Goal: Communication & Community: Answer question/provide support

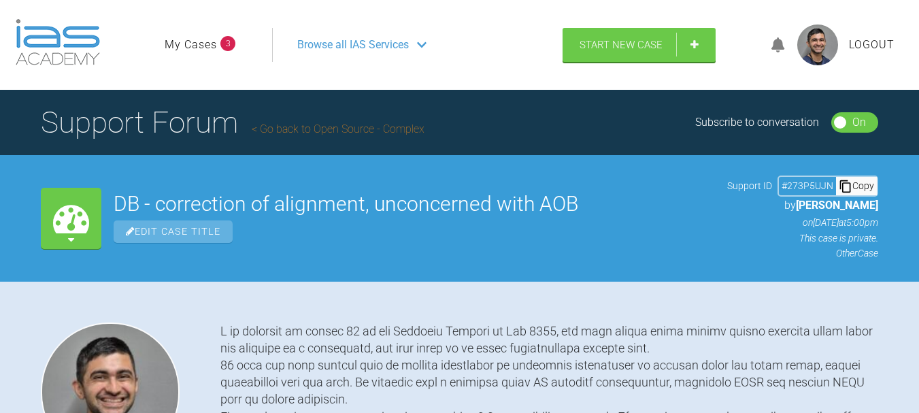
click at [781, 41] on icon at bounding box center [778, 45] width 14 height 16
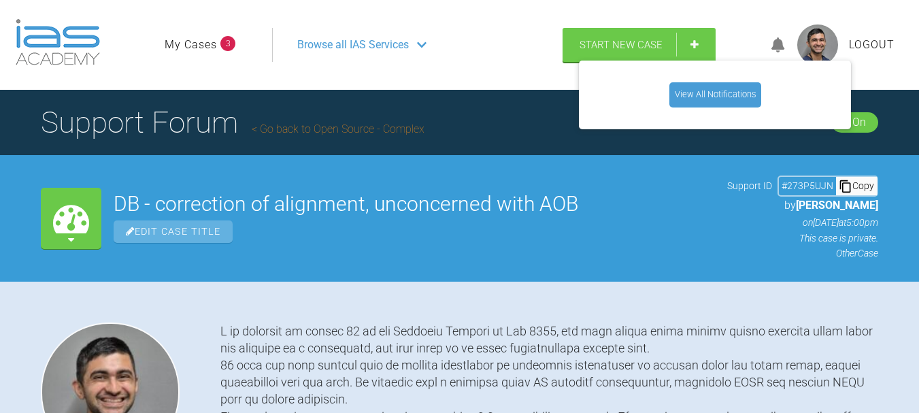
click at [746, 86] on link "View All Notifications" at bounding box center [715, 94] width 92 height 24
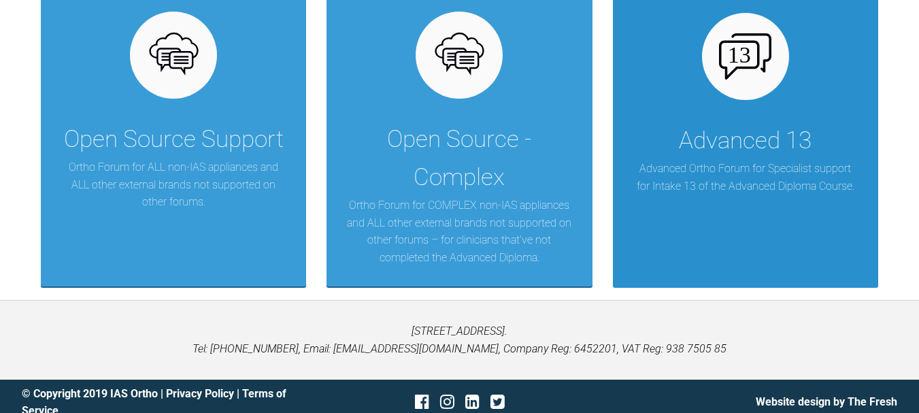
click at [734, 154] on div "Advanced 13" at bounding box center [745, 141] width 133 height 38
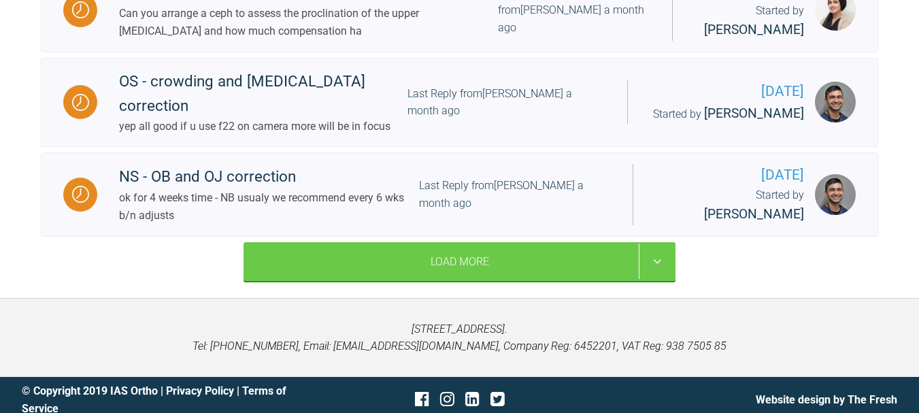
scroll to position [1929, 0]
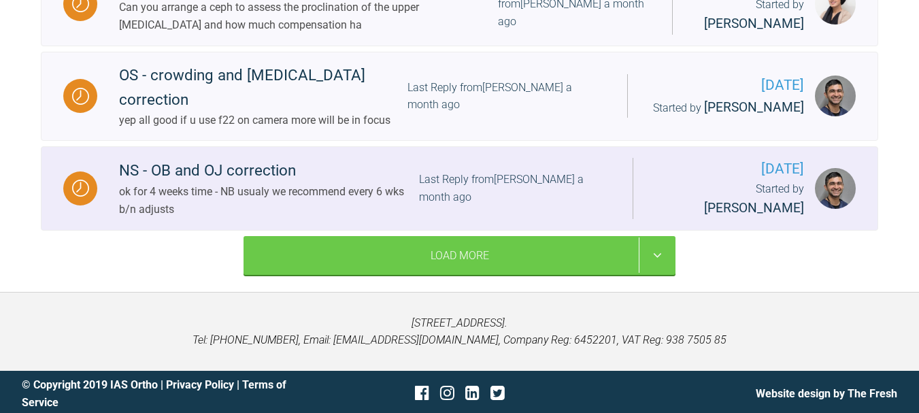
click at [430, 198] on div "Last Reply from [PERSON_NAME] a month ago" at bounding box center [515, 188] width 192 height 35
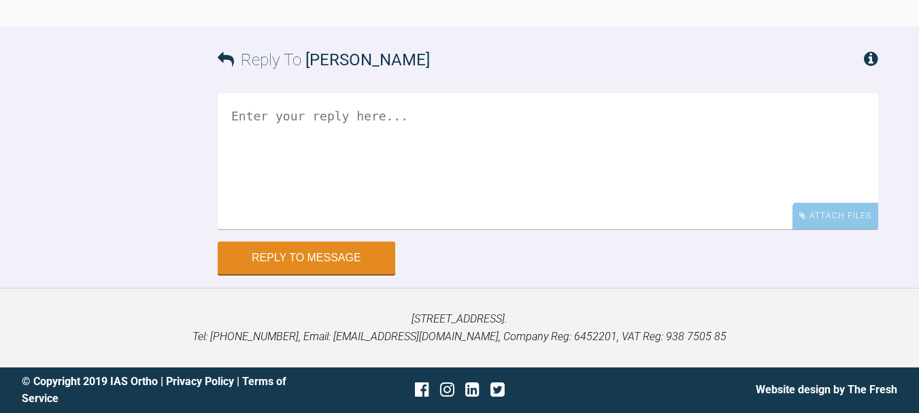
scroll to position [6237, 0]
click at [575, 159] on textarea at bounding box center [548, 161] width 660 height 136
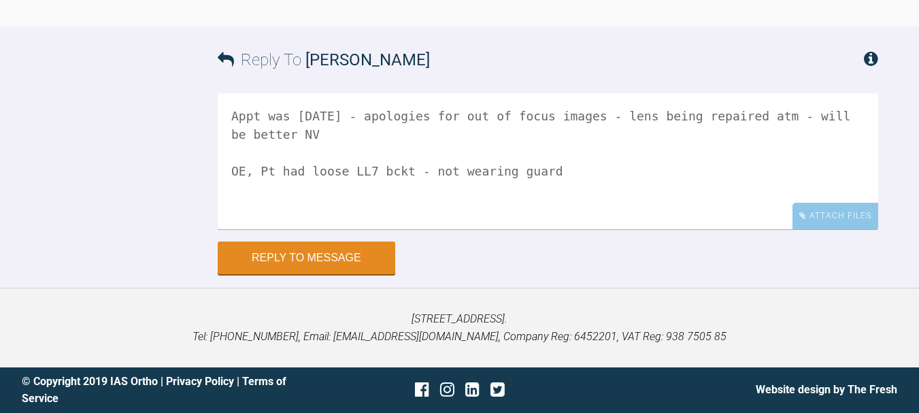
click at [398, 211] on textarea "Appt was [DATE] - apologies for out of focus images - lens being repaired atm -…" at bounding box center [548, 161] width 660 height 136
click at [688, 215] on textarea "Appt was [DATE] - apologies for out of focus images - lens being repaired atm -…" at bounding box center [548, 161] width 660 height 136
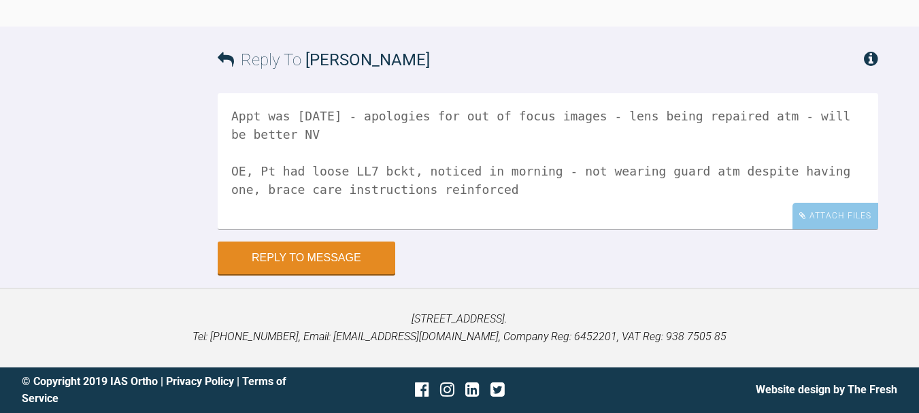
click at [532, 218] on textarea "Appt was [DATE] - apologies for out of focus images - lens being repaired atm -…" at bounding box center [548, 161] width 660 height 136
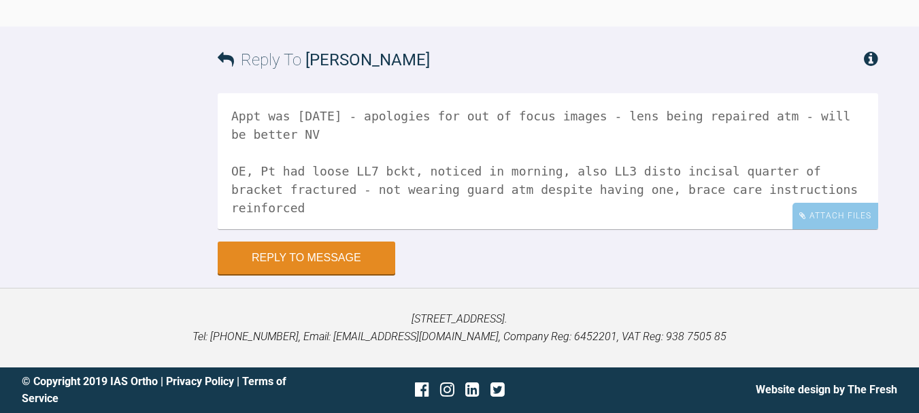
click at [829, 229] on textarea "Appt was [DATE] - apologies for out of focus images - lens being repaired atm -…" at bounding box center [548, 161] width 660 height 136
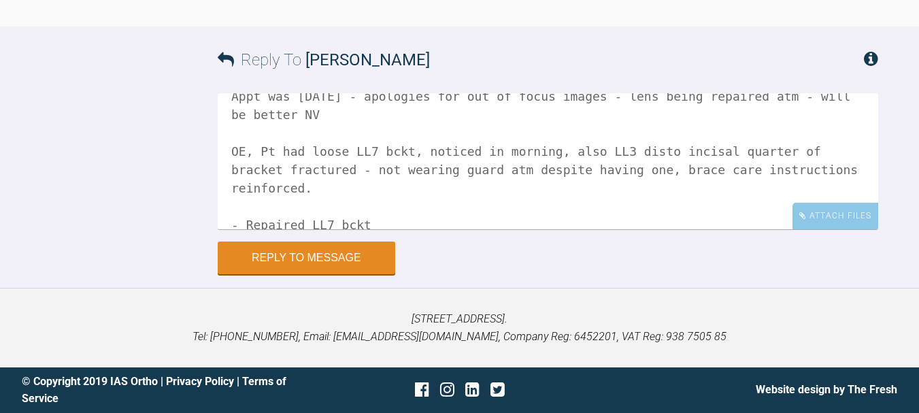
scroll to position [23, 0]
click at [391, 229] on textarea "Appt was [DATE] - apologies for out of focus images - lens being repaired atm -…" at bounding box center [548, 161] width 660 height 136
click at [445, 229] on textarea "Appt was [DATE] - apologies for out of focus images - lens being repaired atm -…" at bounding box center [548, 161] width 660 height 136
click at [757, 229] on textarea "Appt was [DATE] - apologies for out of focus images - lens being repaired atm -…" at bounding box center [548, 161] width 660 height 136
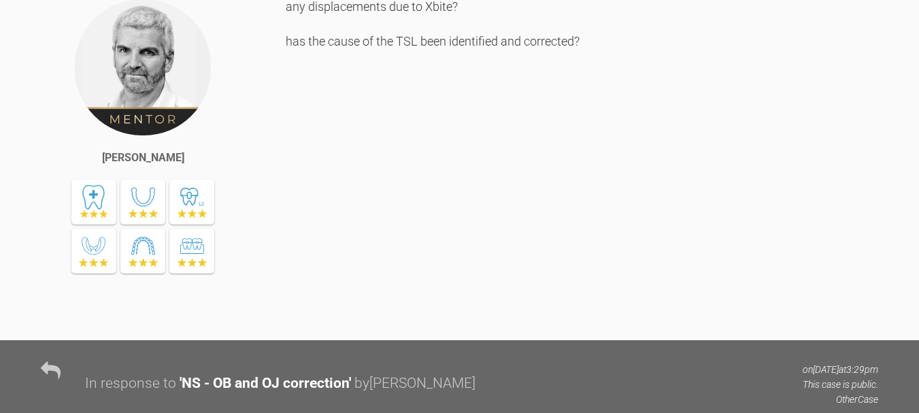
scroll to position [1030, 0]
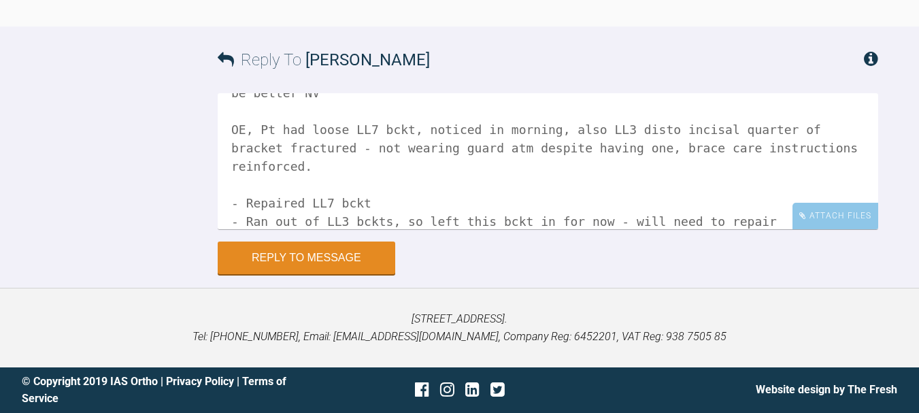
scroll to position [6283, 0]
click at [749, 206] on textarea "Appt was [DATE] - apologies for out of focus images - lens being repaired atm -…" at bounding box center [548, 161] width 660 height 136
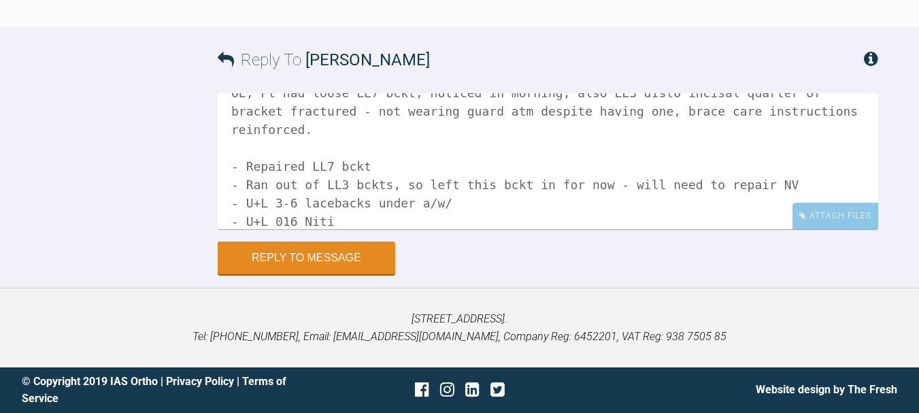
scroll to position [97, 0]
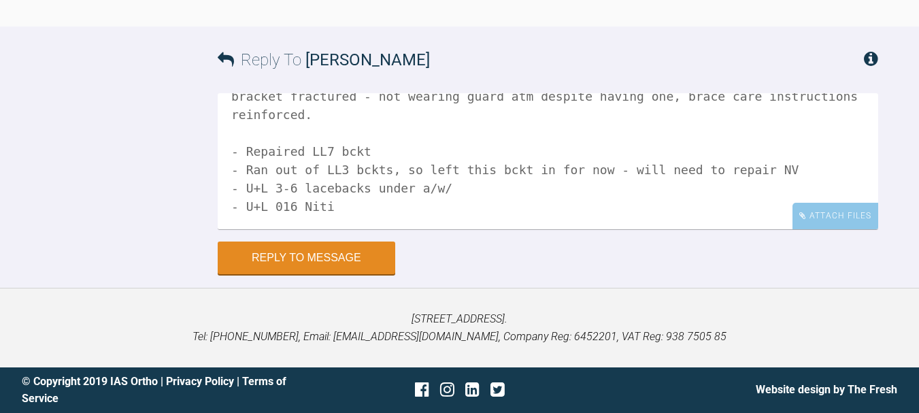
click at [519, 163] on textarea "Appt was [DATE] - apologies for out of focus images - lens being repaired atm -…" at bounding box center [548, 161] width 660 height 136
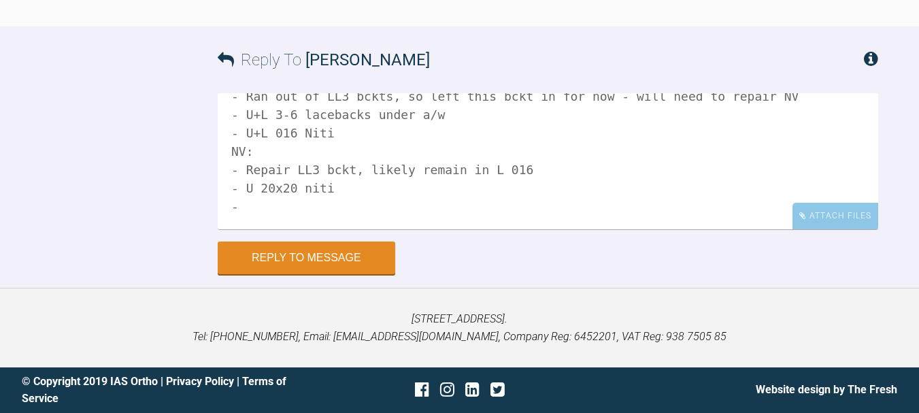
scroll to position [6254, 0]
type textarea "Appt was [DATE] - apologies for out of focus images - lens being repaired atm -…"
click at [828, 229] on div "Attach Files" at bounding box center [835, 216] width 86 height 27
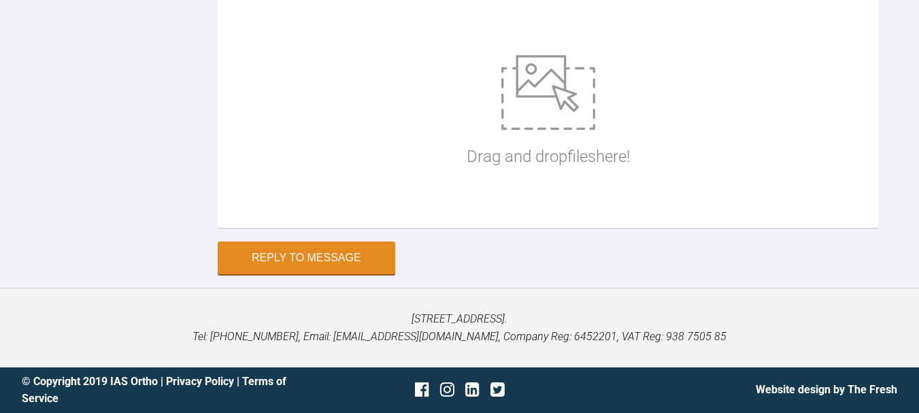
click at [579, 130] on img at bounding box center [548, 92] width 94 height 75
type input "C:\fakepath\WhatsApp Image [DATE] 13.55.21_a05bfe73.jpg"
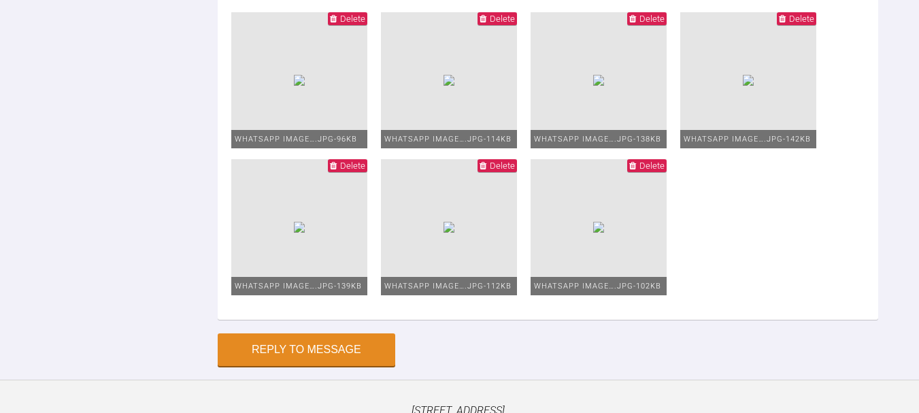
scroll to position [7, 0]
drag, startPoint x: 530, startPoint y: 239, endPoint x: 302, endPoint y: 332, distance: 246.7
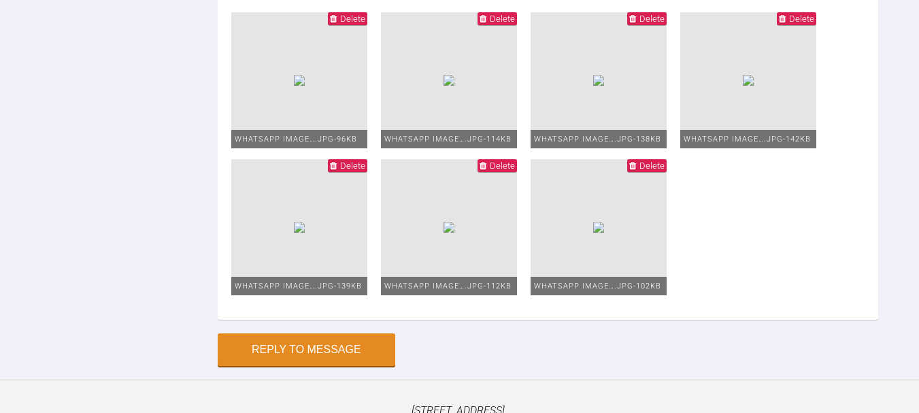
scroll to position [101, 0]
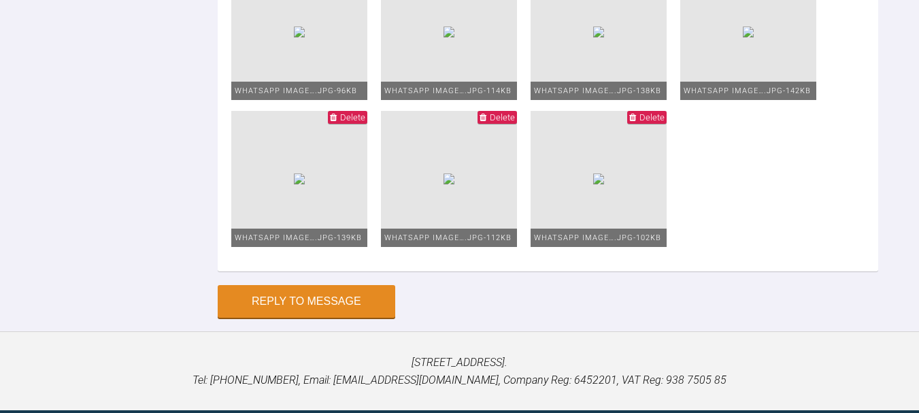
scroll to position [6189, 0]
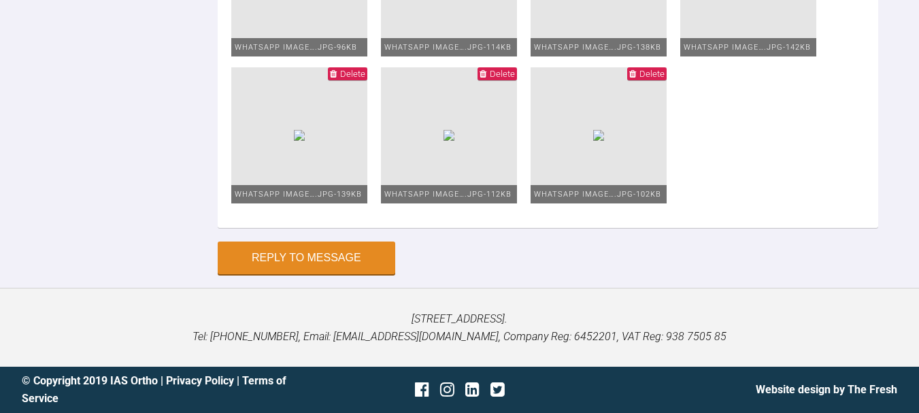
scroll to position [6345, 0]
drag, startPoint x: 409, startPoint y: 137, endPoint x: 297, endPoint y: 138, distance: 112.2
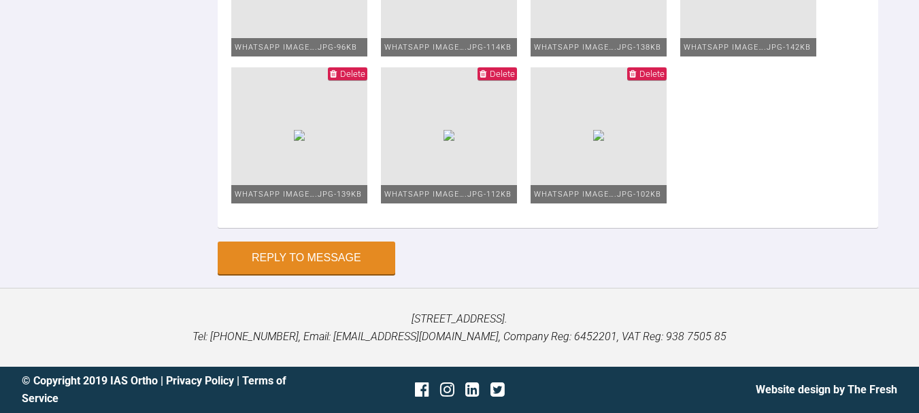
scroll to position [6328, 0]
type textarea "Appt was [DATE] - apologies for out of focus images - lens being repaired atm -…"
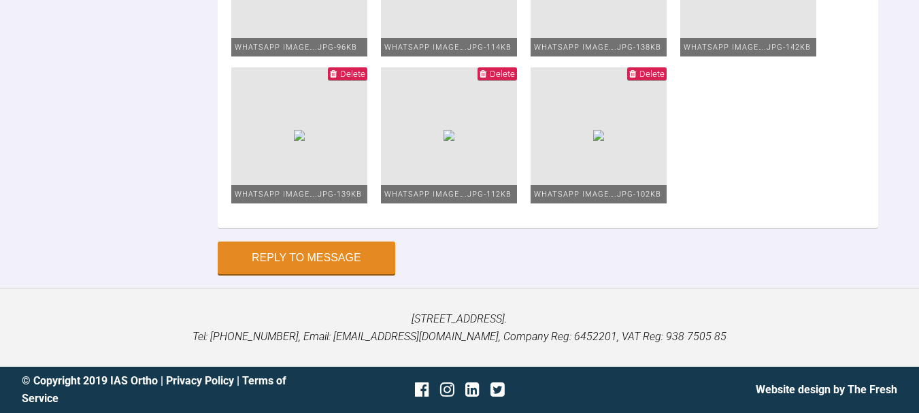
type input "C:\fakepath\WhatsApp Image [DATE] at 13.55.20_55b17728.jpg"
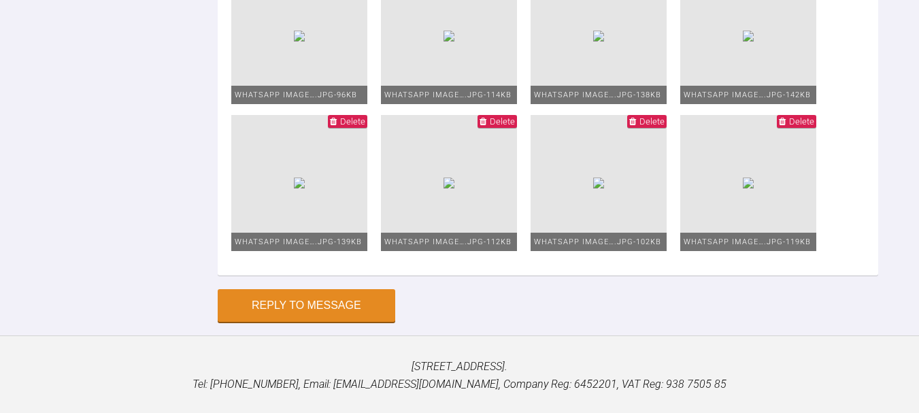
scroll to position [6191, 0]
drag, startPoint x: 431, startPoint y: 271, endPoint x: 324, endPoint y: 275, distance: 107.5
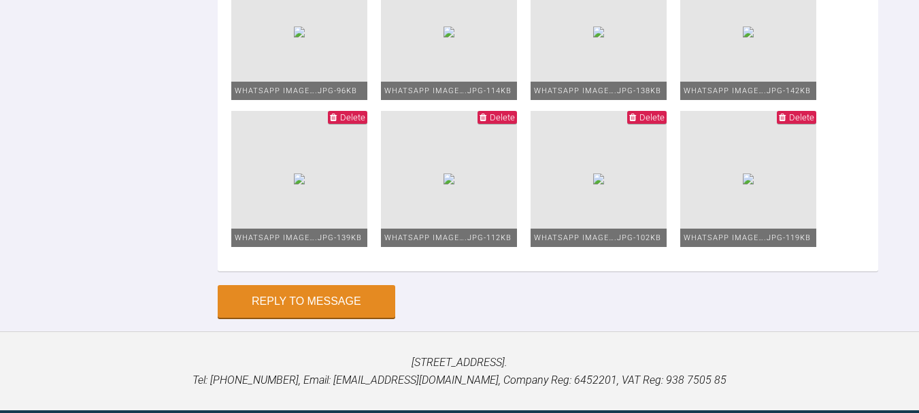
scroll to position [6217, 0]
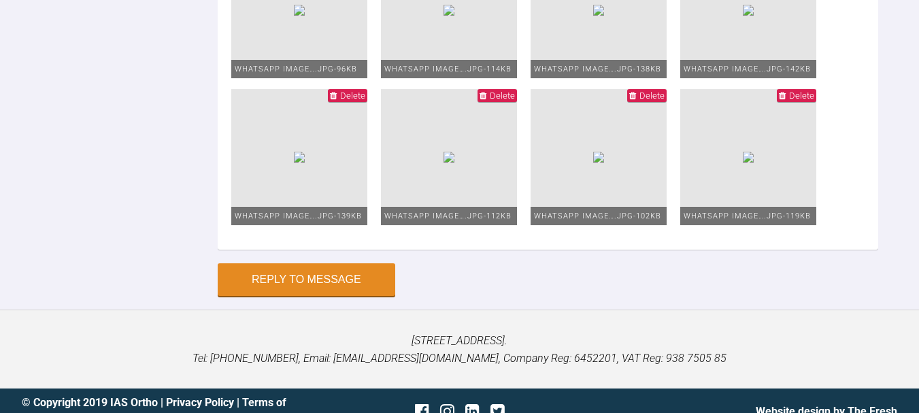
drag, startPoint x: 281, startPoint y: 258, endPoint x: 258, endPoint y: 262, distance: 23.4
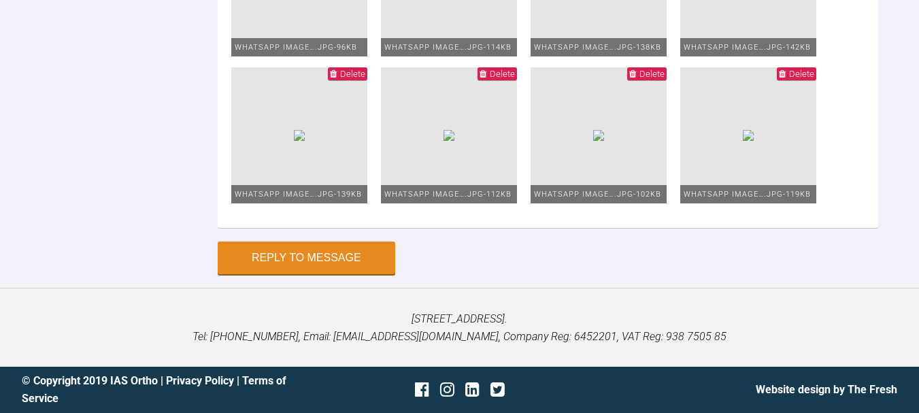
scroll to position [6298, 0]
type textarea "Appt was [DATE] - apologies for out of focus images - lens being repaired atm -…"
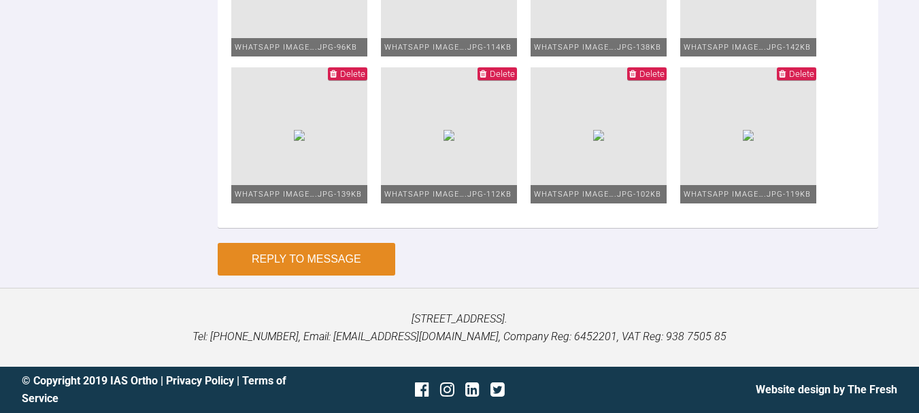
click at [272, 246] on button "Reply to Message" at bounding box center [306, 259] width 177 height 33
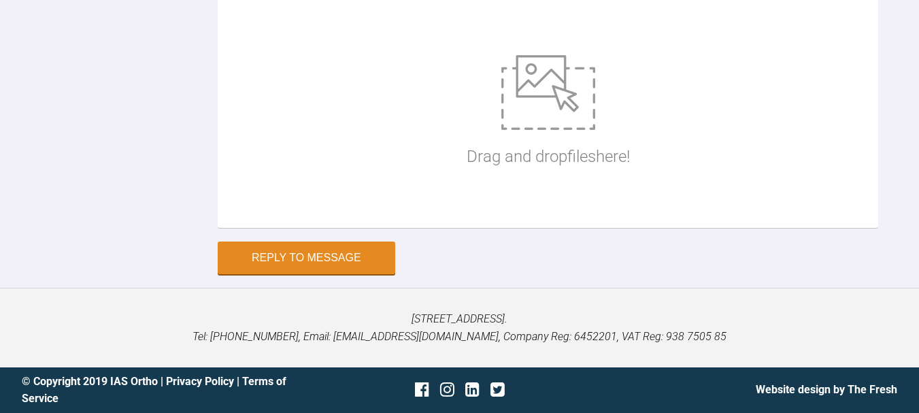
scroll to position [6794, 0]
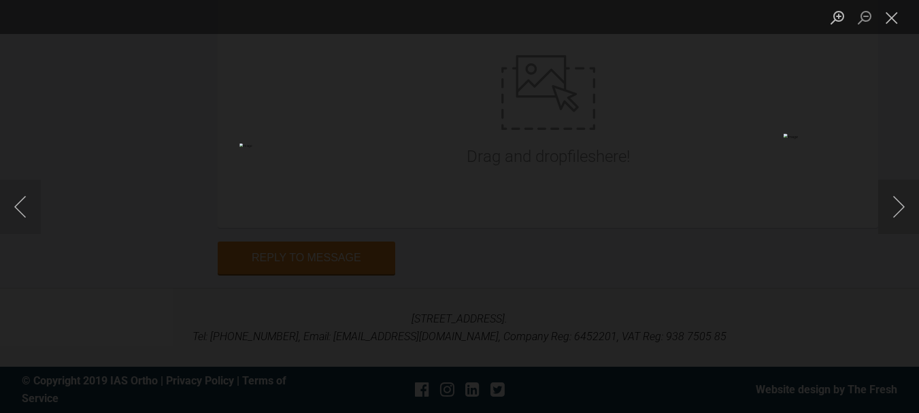
click at [440, 65] on div "Lightbox" at bounding box center [459, 206] width 919 height 413
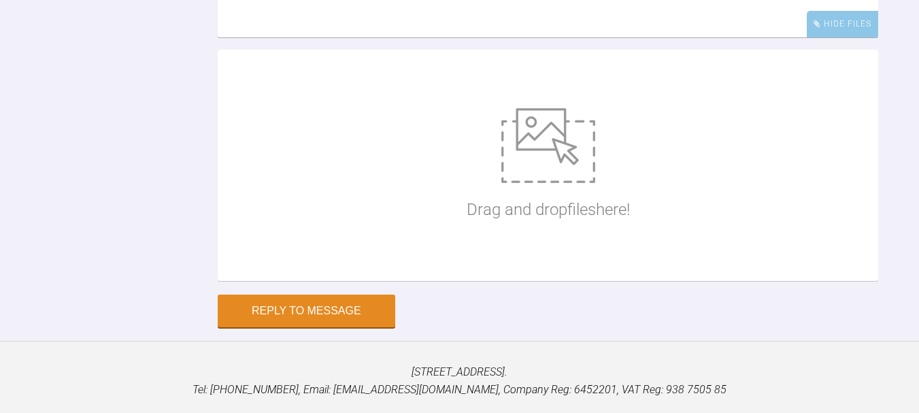
scroll to position [6666, 0]
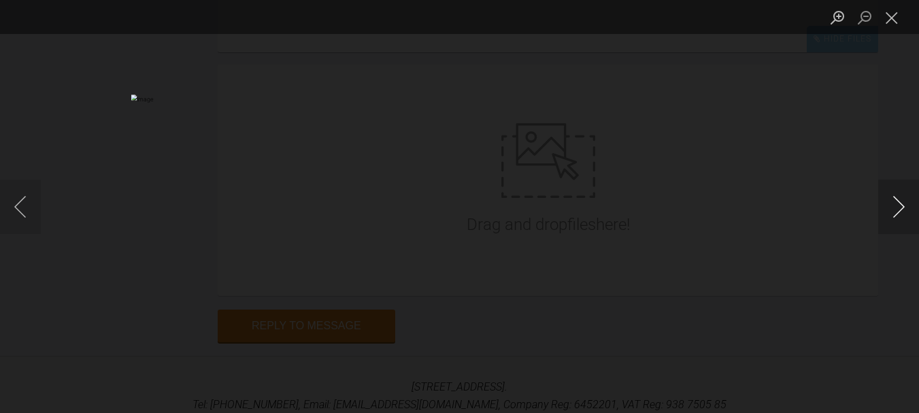
click at [891, 213] on button "Next image" at bounding box center [898, 207] width 41 height 54
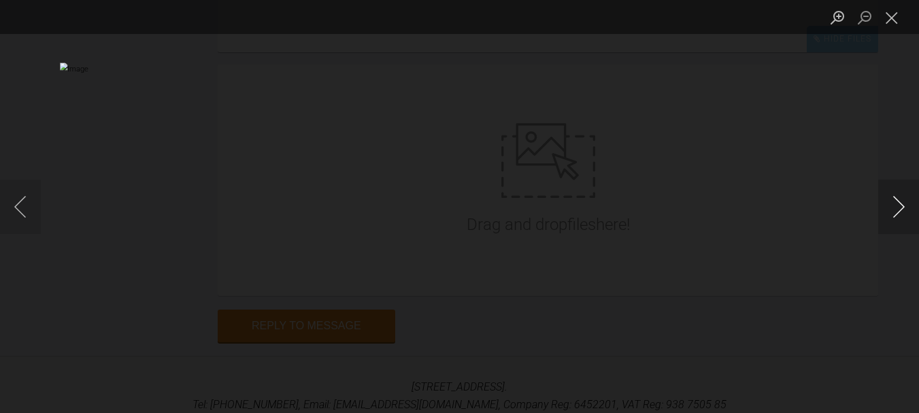
click at [891, 213] on button "Next image" at bounding box center [898, 207] width 41 height 54
click at [895, 19] on button "Close lightbox" at bounding box center [891, 17] width 27 height 24
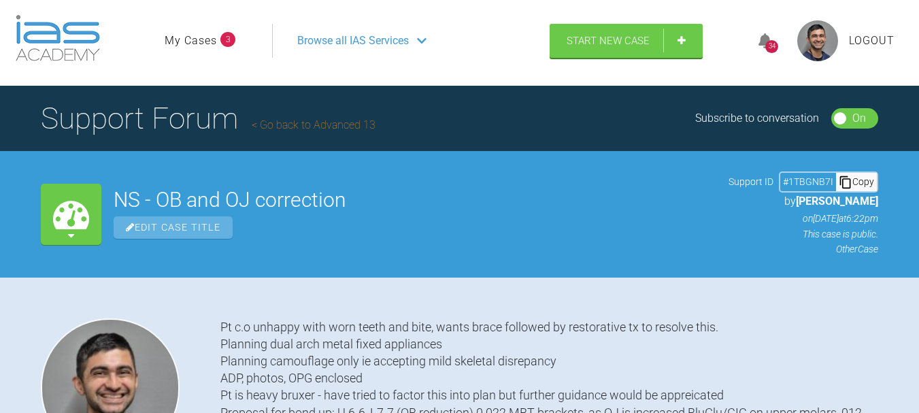
scroll to position [0, 0]
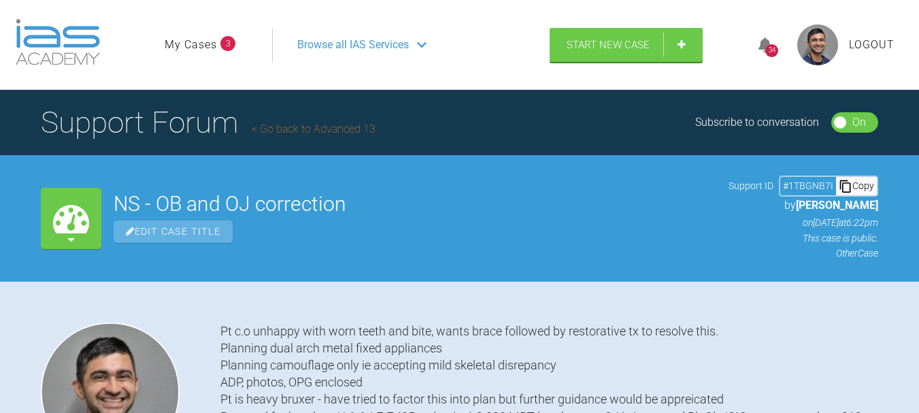
click at [333, 125] on link "Go back to Advanced 13" at bounding box center [314, 128] width 124 height 13
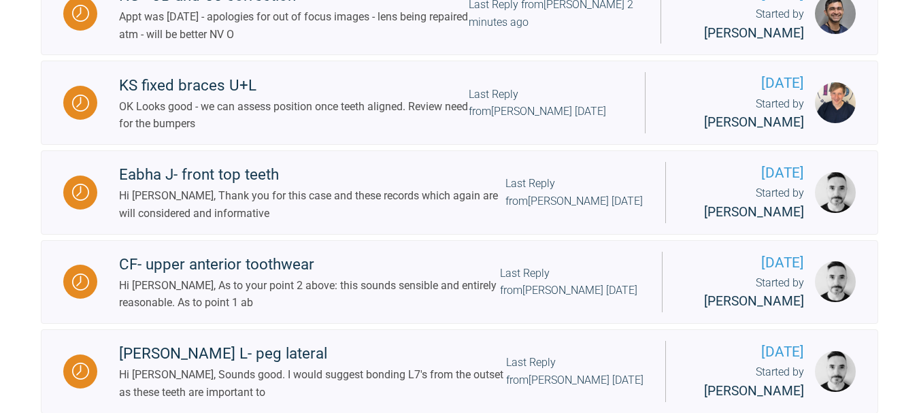
scroll to position [542, 0]
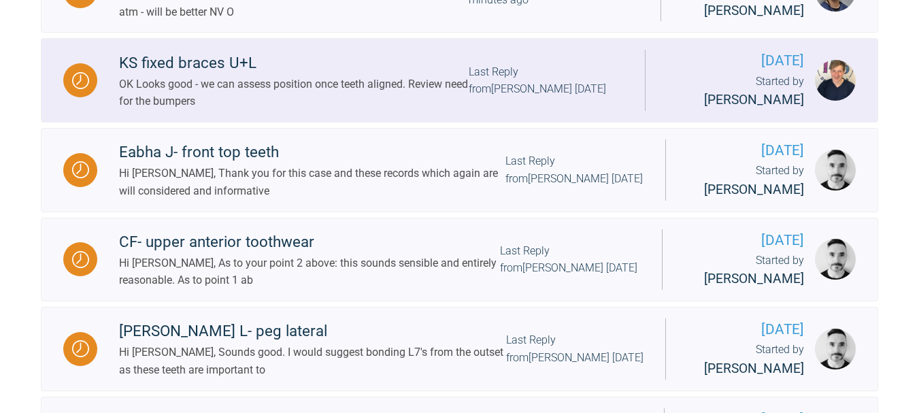
click at [366, 105] on div "OK Looks good - we can assess position once teeth aligned. Review need for the …" at bounding box center [294, 92] width 350 height 35
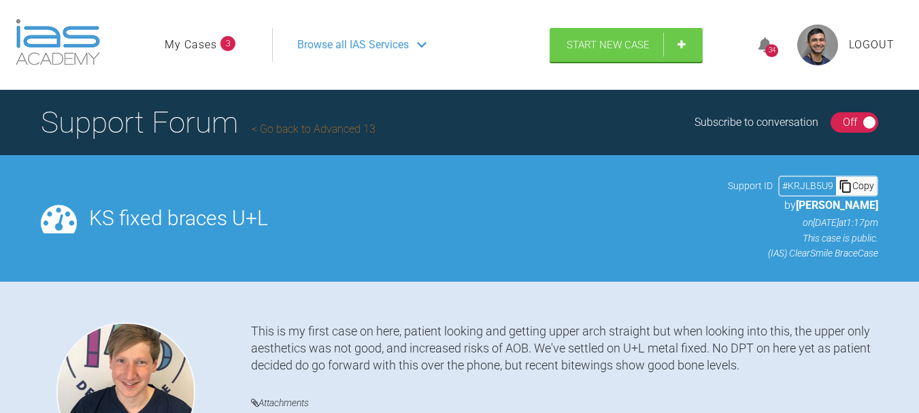
click at [297, 128] on link "Go back to Advanced 13" at bounding box center [314, 128] width 124 height 13
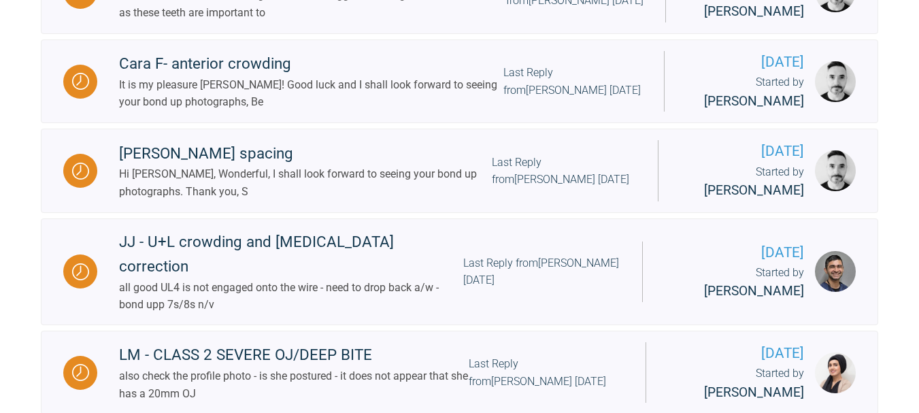
scroll to position [961, 0]
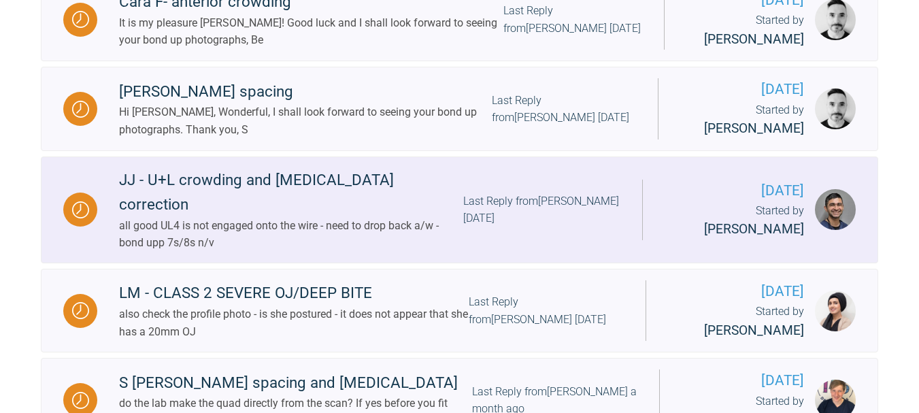
click at [305, 229] on div "all good UL4 is not engaged onto the wire - need to drop back a/w -bond upp 7s/…" at bounding box center [291, 234] width 344 height 35
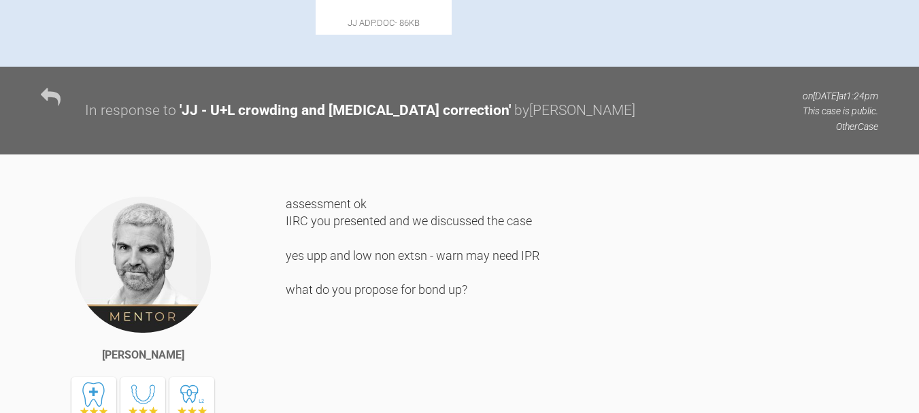
scroll to position [702, 0]
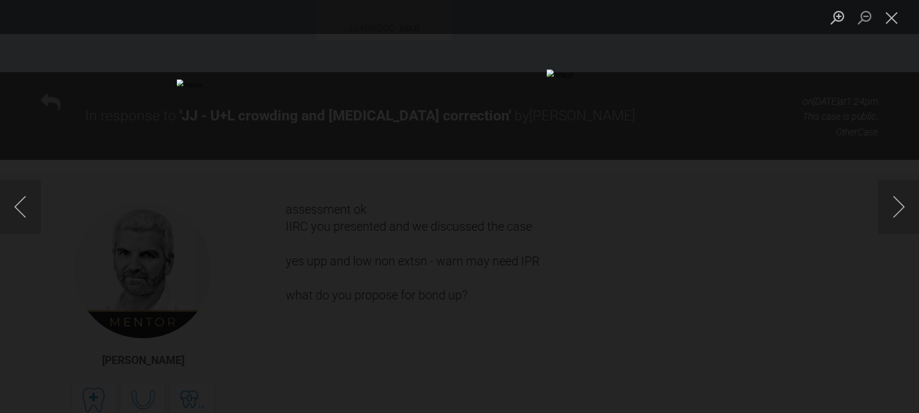
click at [676, 155] on div "Lightbox" at bounding box center [459, 206] width 919 height 413
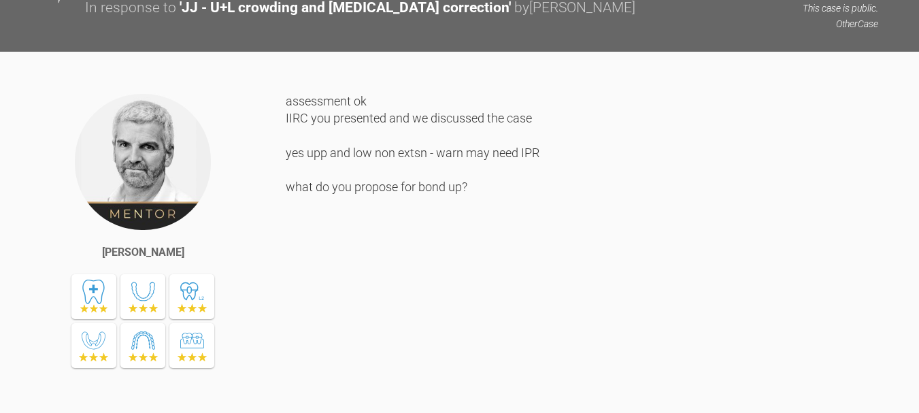
scroll to position [811, 0]
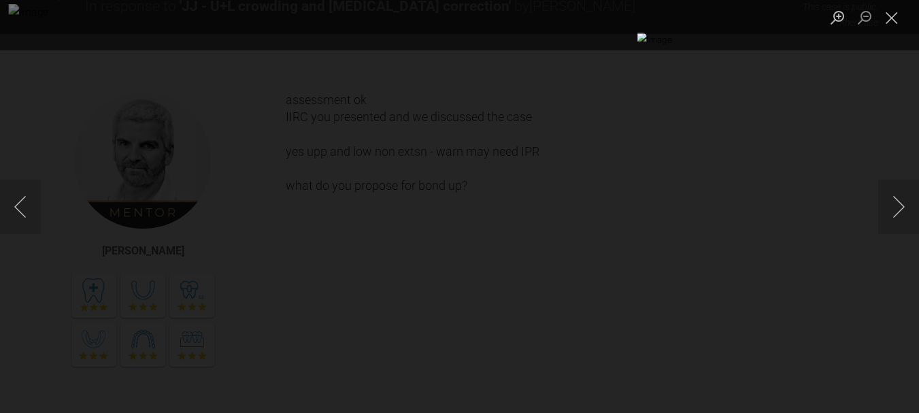
click at [139, 162] on div "Lightbox" at bounding box center [459, 206] width 919 height 413
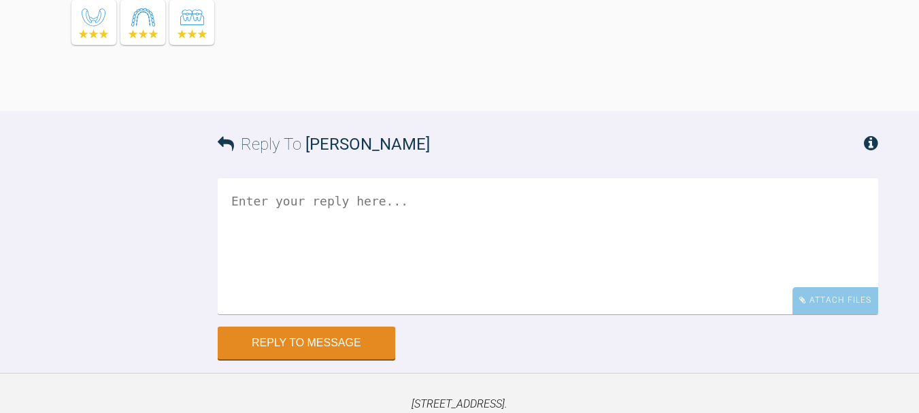
scroll to position [6145, 0]
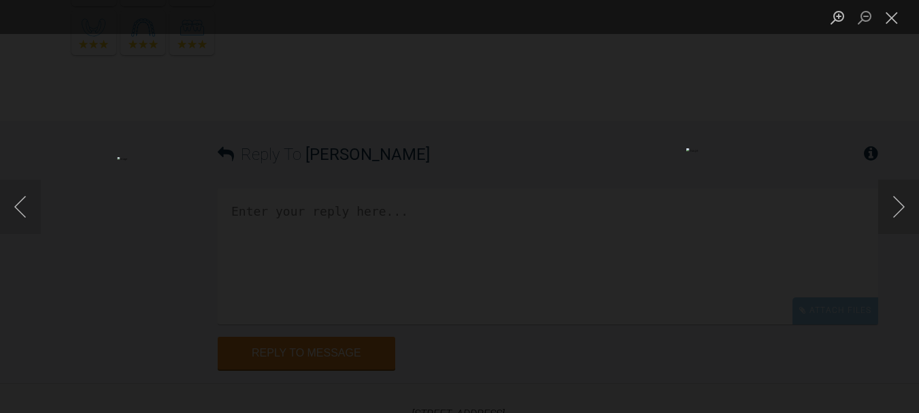
click at [755, 264] on div "Lightbox" at bounding box center [459, 206] width 919 height 413
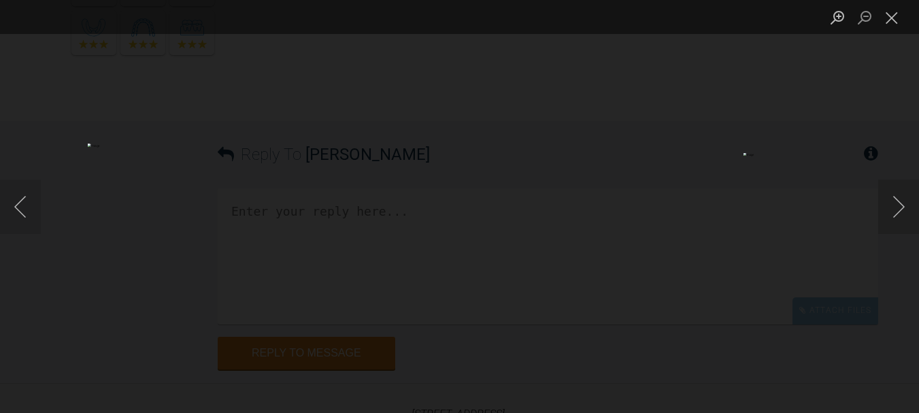
click at [834, 257] on div "Lightbox" at bounding box center [459, 206] width 919 height 413
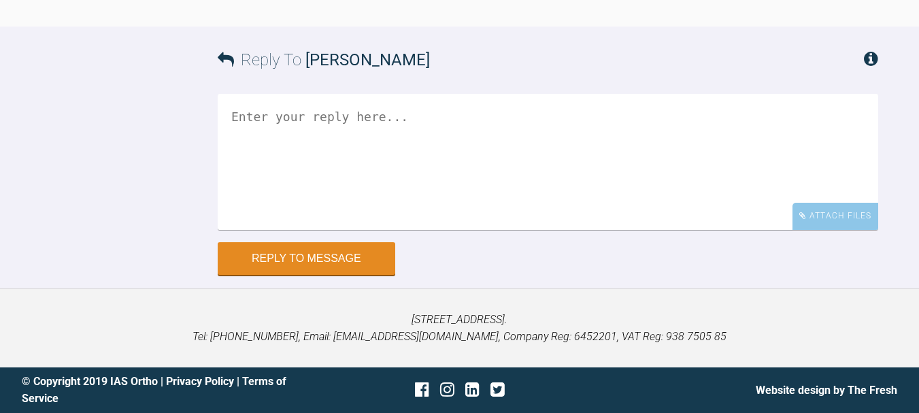
scroll to position [6279, 0]
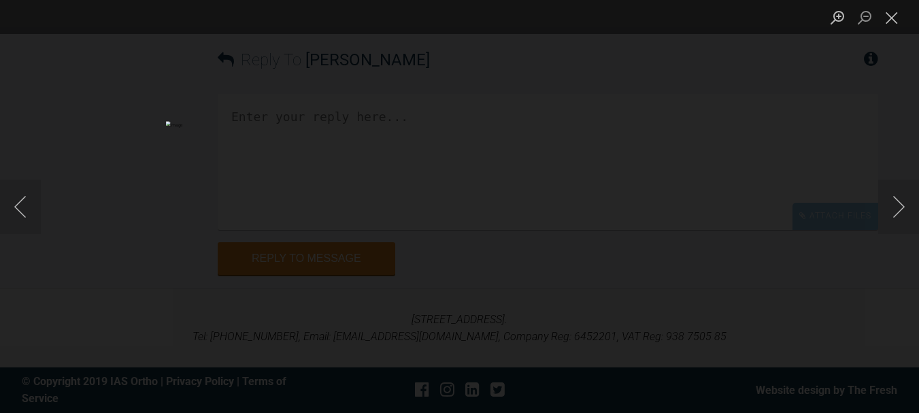
click at [780, 306] on div "Lightbox" at bounding box center [459, 206] width 919 height 413
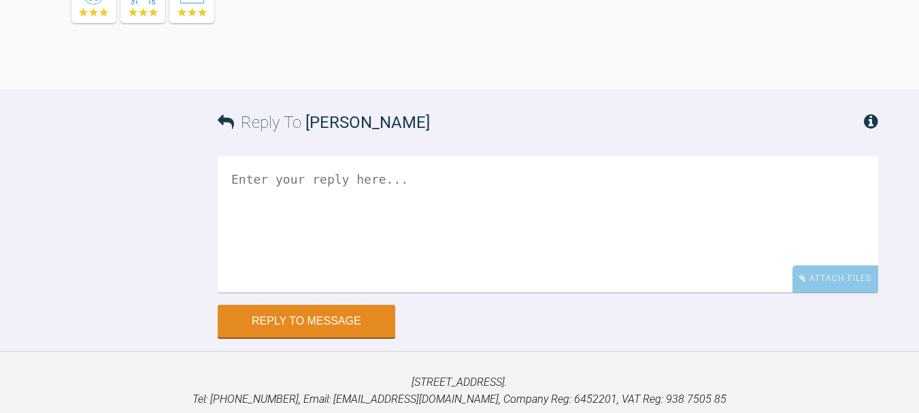
scroll to position [6172, 0]
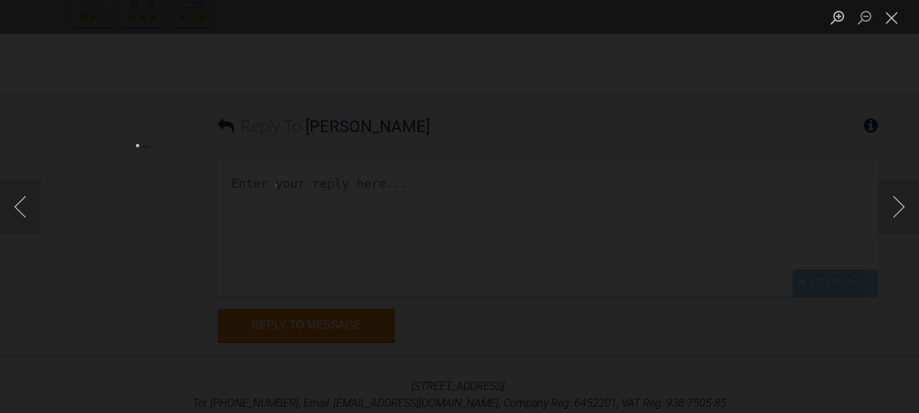
click at [289, 187] on img "Lightbox" at bounding box center [274, 206] width 277 height 124
click at [148, 217] on div "Lightbox" at bounding box center [459, 206] width 919 height 413
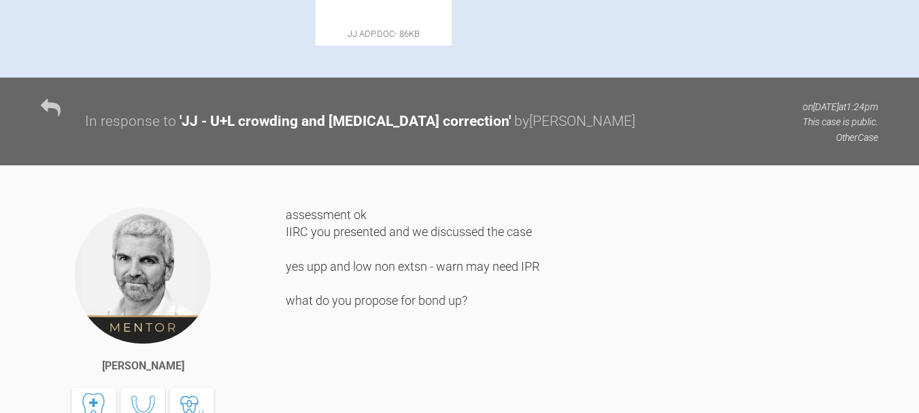
scroll to position [0, 0]
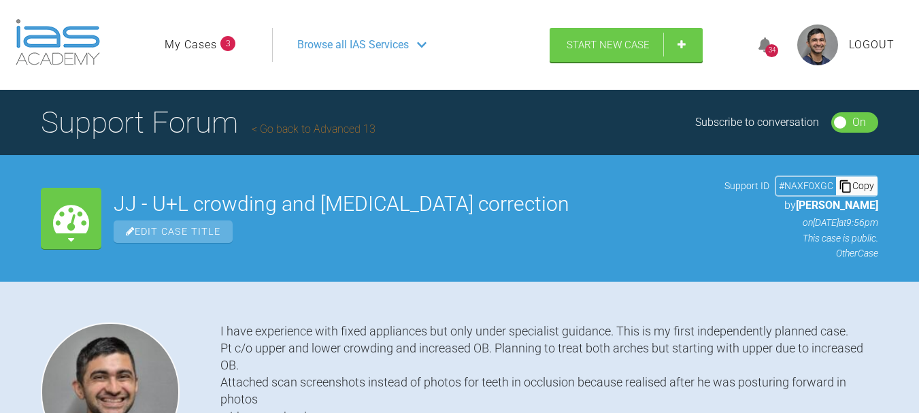
click at [294, 121] on h1 "Support Forum Go back to Advanced 13" at bounding box center [208, 123] width 335 height 48
click at [292, 129] on link "Go back to Advanced 13" at bounding box center [314, 128] width 124 height 13
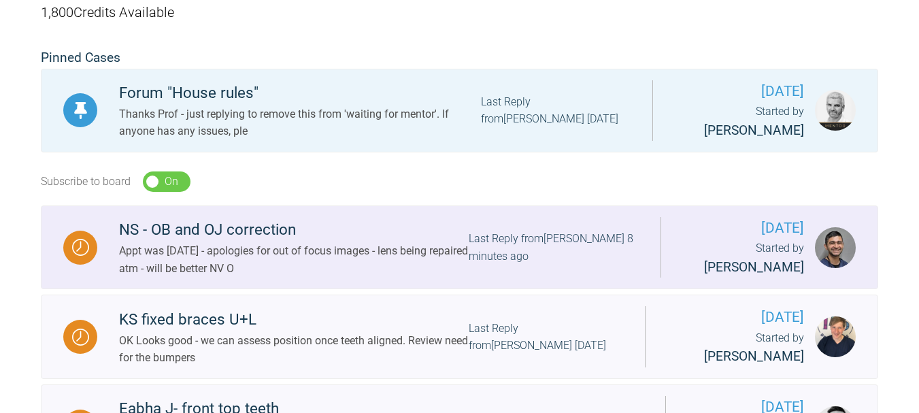
click at [379, 248] on div "Appt was [DATE] - apologies for out of focus images - lens being repaired atm -…" at bounding box center [294, 259] width 350 height 35
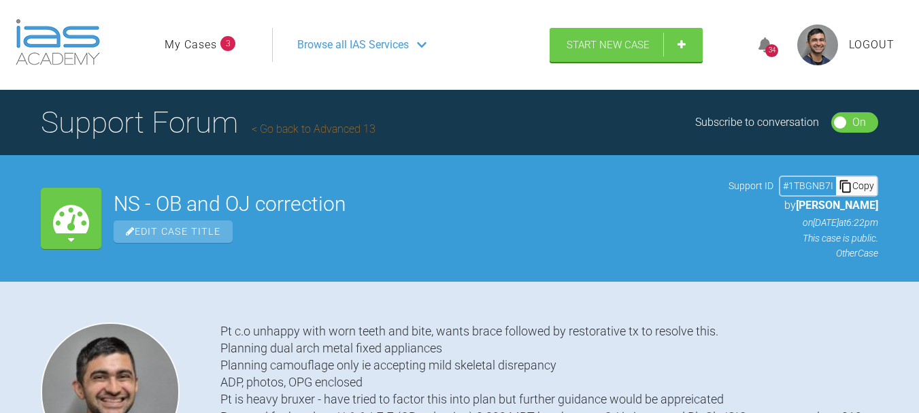
click at [294, 129] on link "Go back to Advanced 13" at bounding box center [314, 128] width 124 height 13
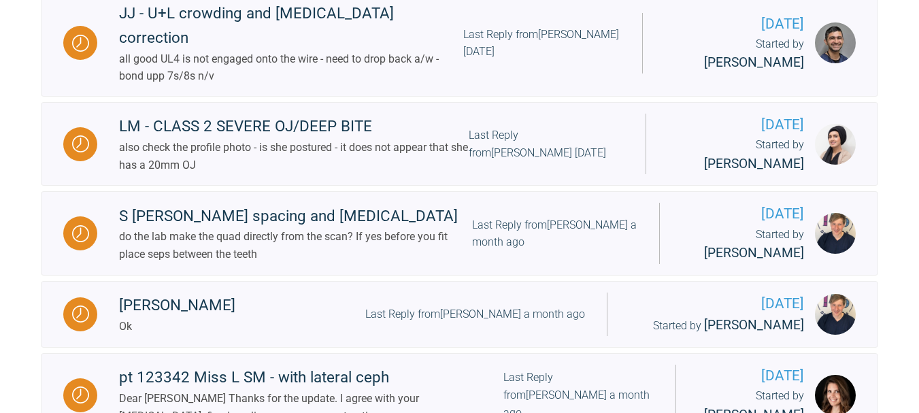
scroll to position [1131, 0]
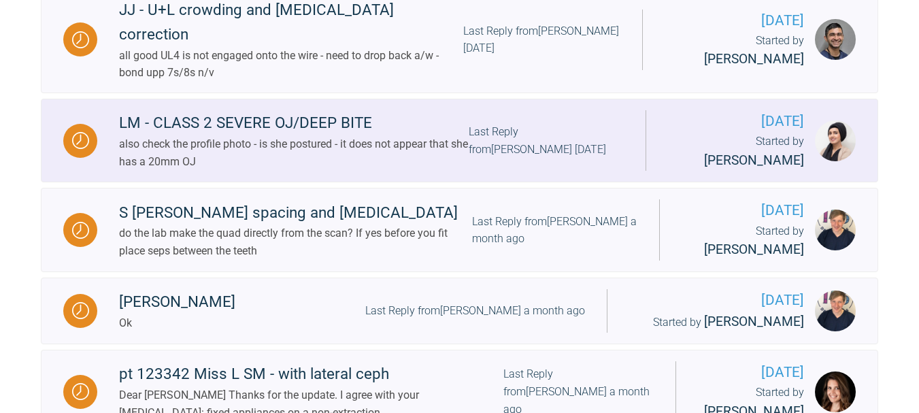
click at [295, 165] on link "LM - CLASS 2 SEVERE OJ/DEEP BITE also check the profile photo - is she postured…" at bounding box center [459, 141] width 837 height 84
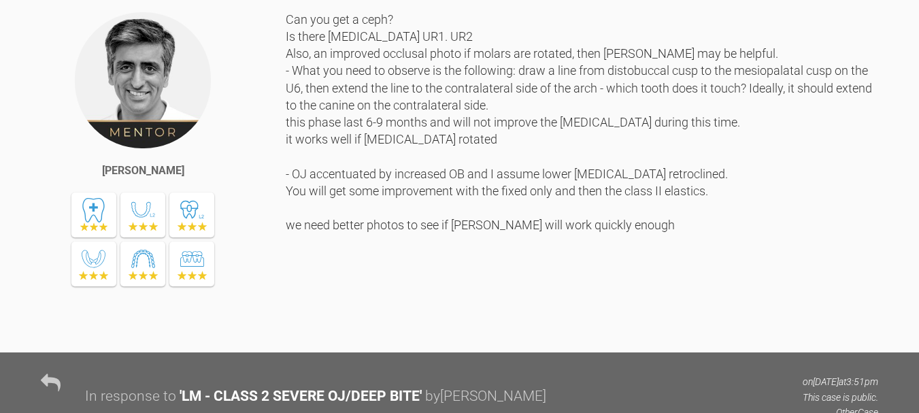
scroll to position [1159, 0]
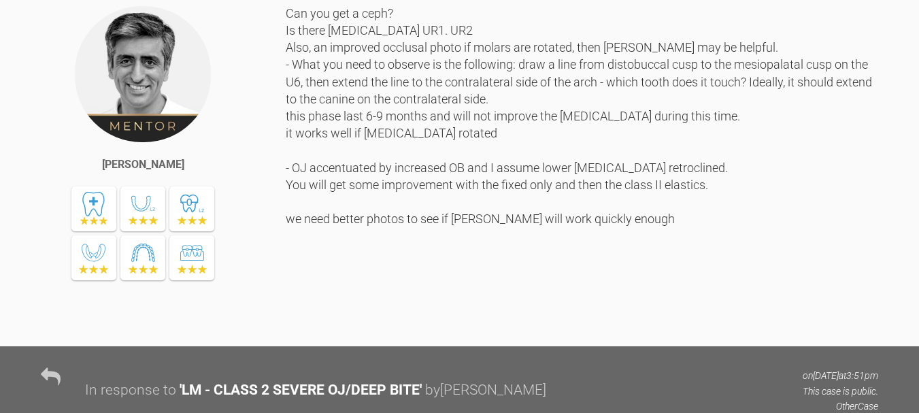
click at [296, 203] on div "Can you get a ceph? Is there [MEDICAL_DATA] UR1. UR2 Also, an improved occlusal…" at bounding box center [582, 165] width 592 height 321
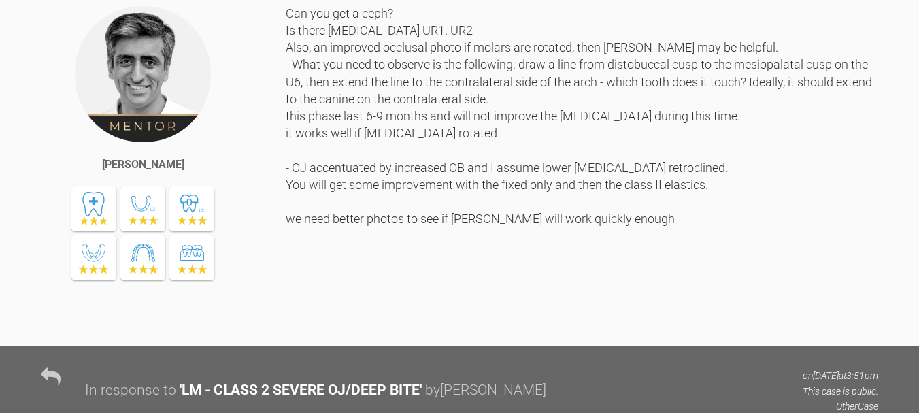
click at [275, 216] on div "[PERSON_NAME]" at bounding box center [163, 169] width 245 height 329
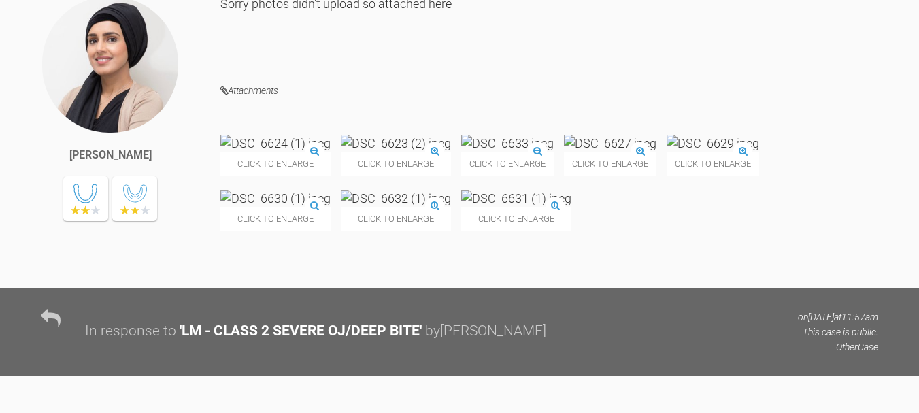
scroll to position [0, 0]
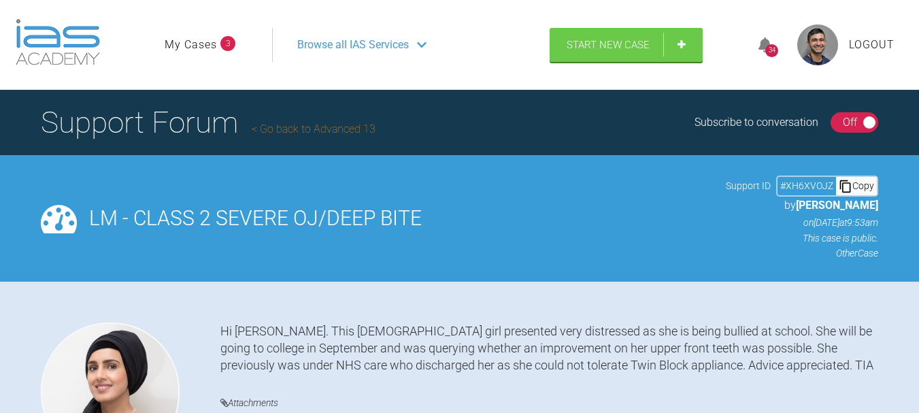
click at [277, 124] on link "Go back to Advanced 13" at bounding box center [314, 128] width 124 height 13
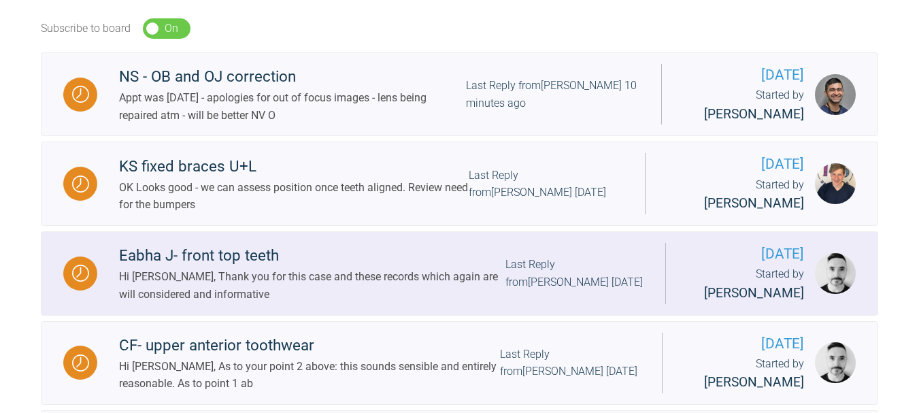
scroll to position [430, 0]
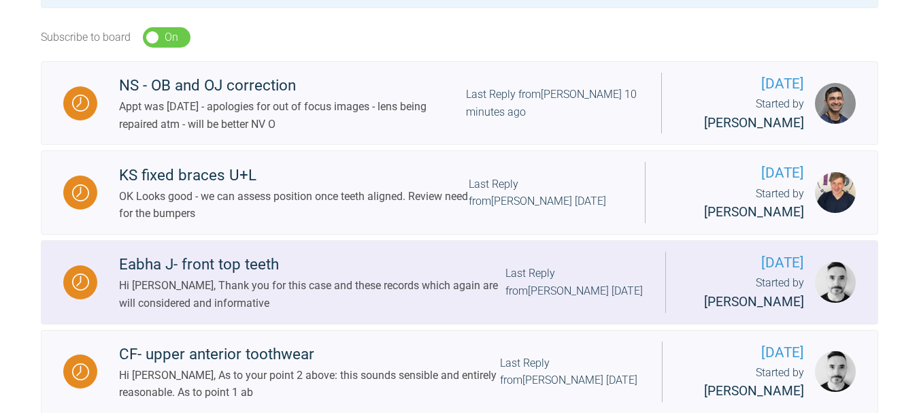
click at [292, 301] on div "Hi [PERSON_NAME], Thank you for this case and these records which again are wil…" at bounding box center [312, 294] width 386 height 35
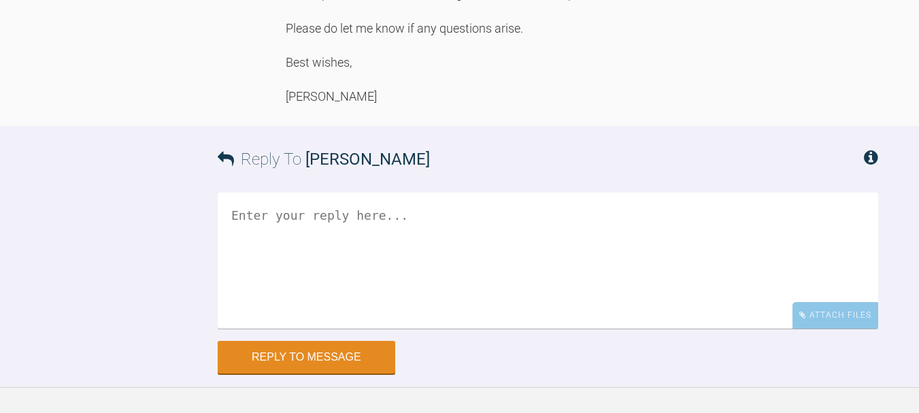
scroll to position [1752, 0]
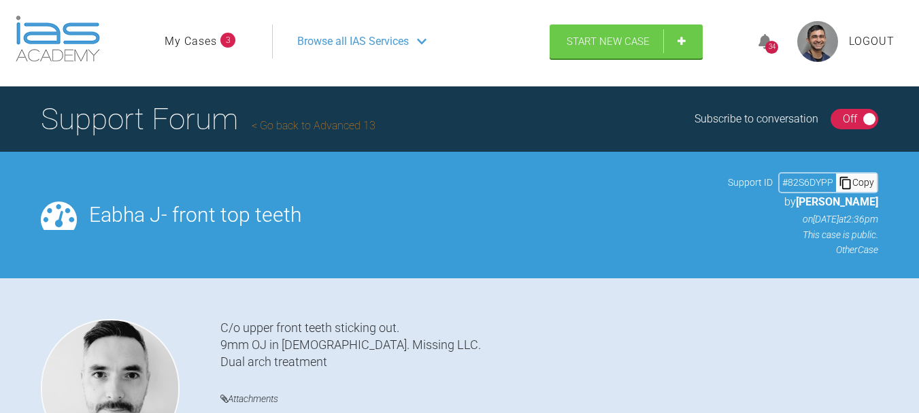
scroll to position [0, 0]
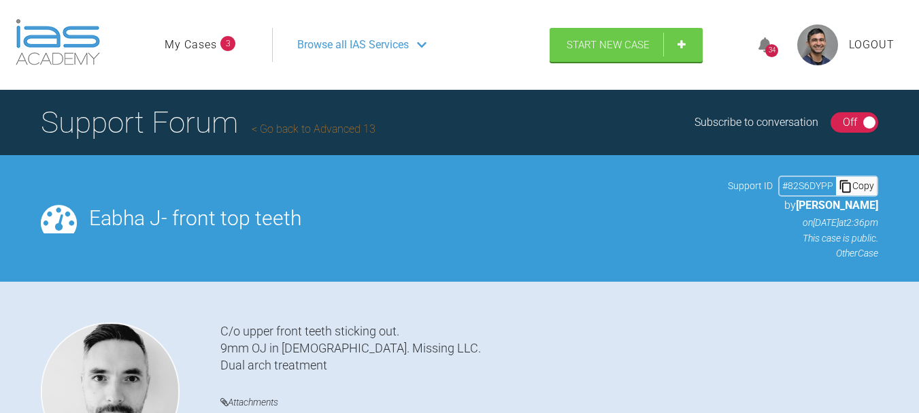
click at [271, 130] on link "Go back to Advanced 13" at bounding box center [314, 128] width 124 height 13
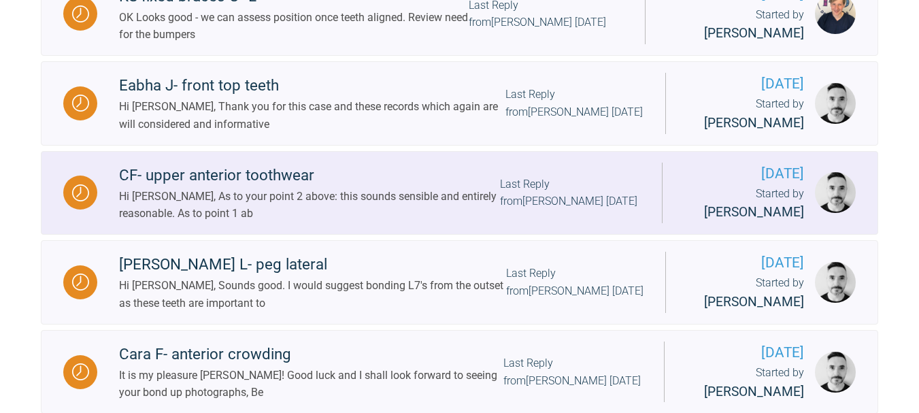
click at [356, 188] on div "CF- upper anterior toothwear" at bounding box center [309, 175] width 381 height 24
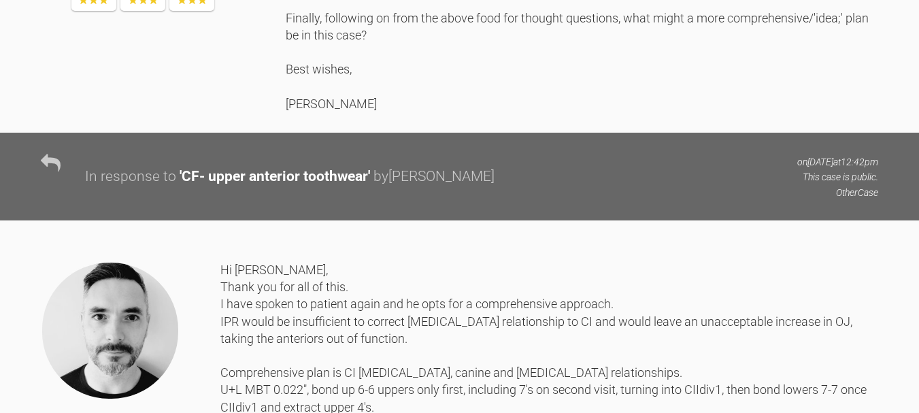
scroll to position [1100, 0]
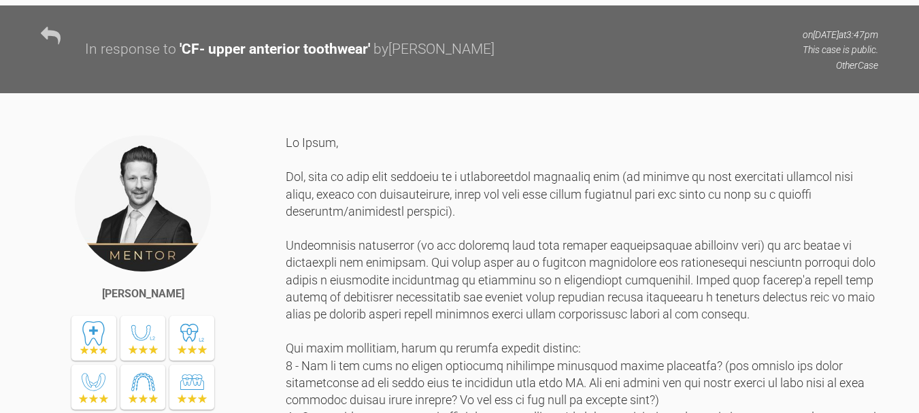
scroll to position [1618, 0]
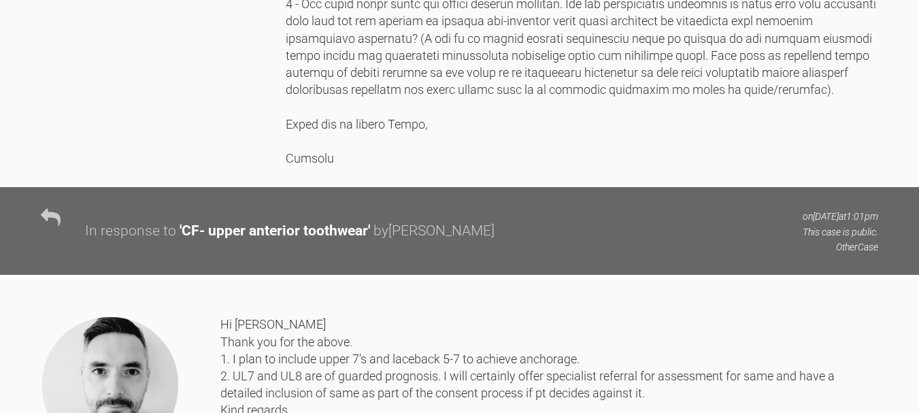
scroll to position [2030, 0]
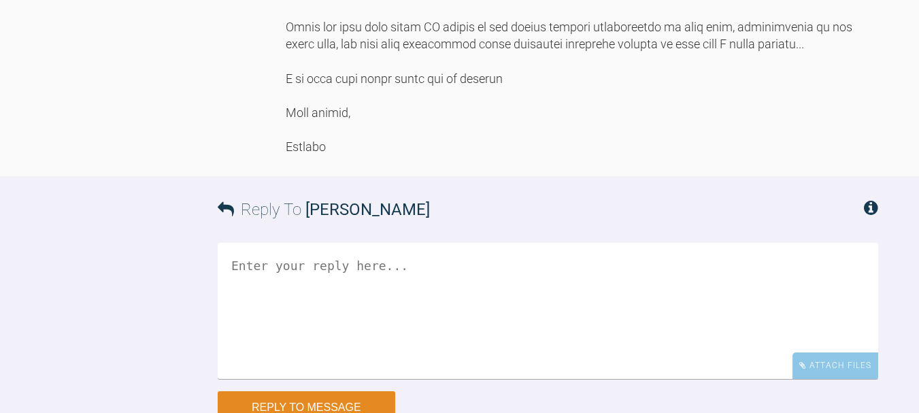
scroll to position [3092, 0]
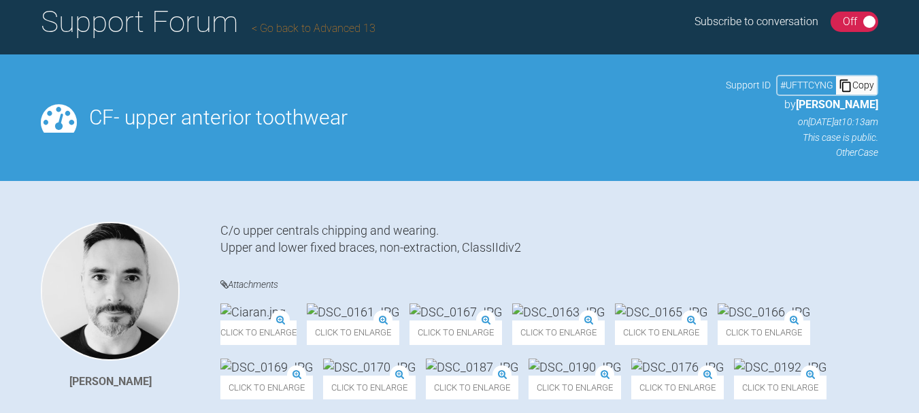
scroll to position [0, 0]
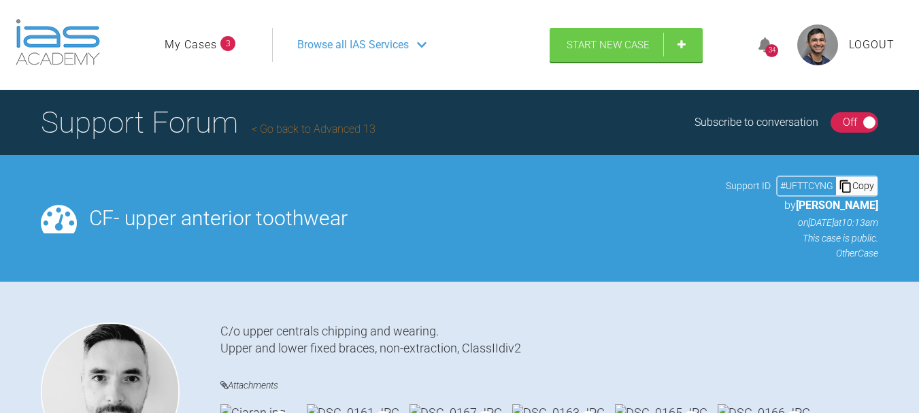
click at [289, 124] on link "Go back to Advanced 13" at bounding box center [314, 128] width 124 height 13
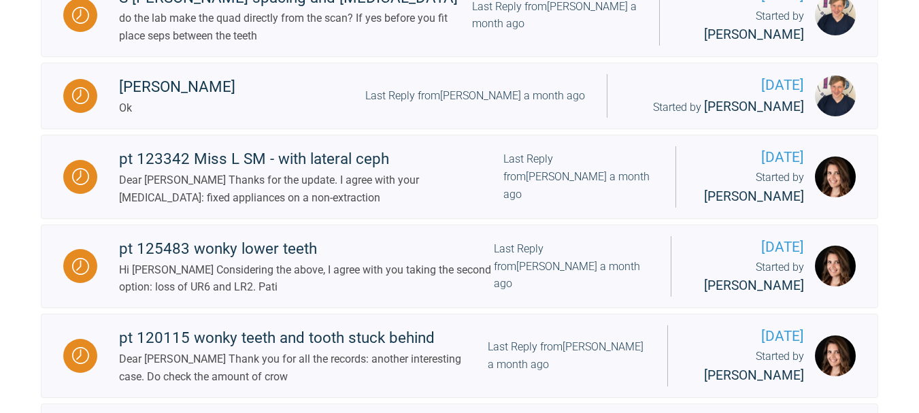
scroll to position [1348, 0]
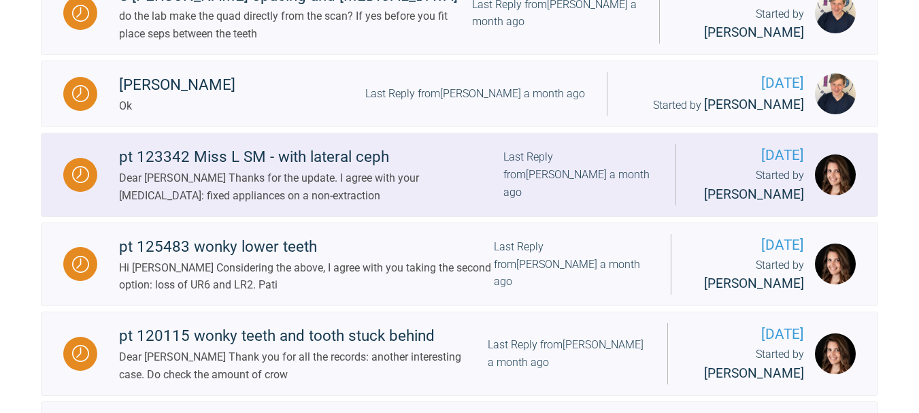
click at [297, 191] on div "Dear [PERSON_NAME] Thanks for the update. I agree with your [MEDICAL_DATA]: fix…" at bounding box center [311, 186] width 384 height 35
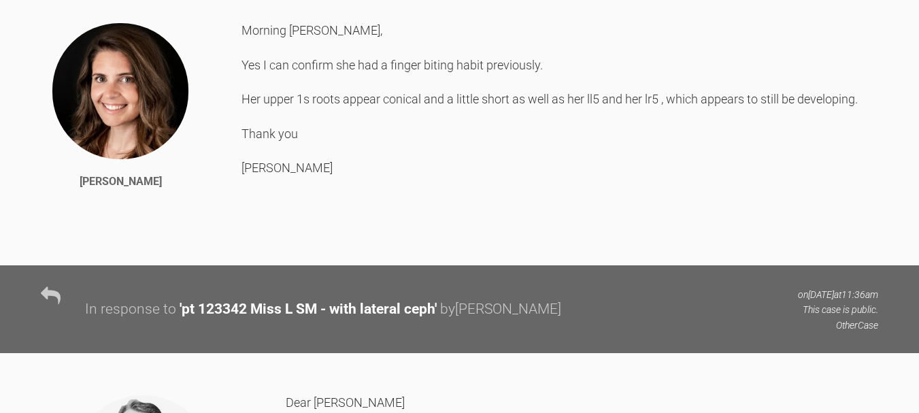
scroll to position [1355, 0]
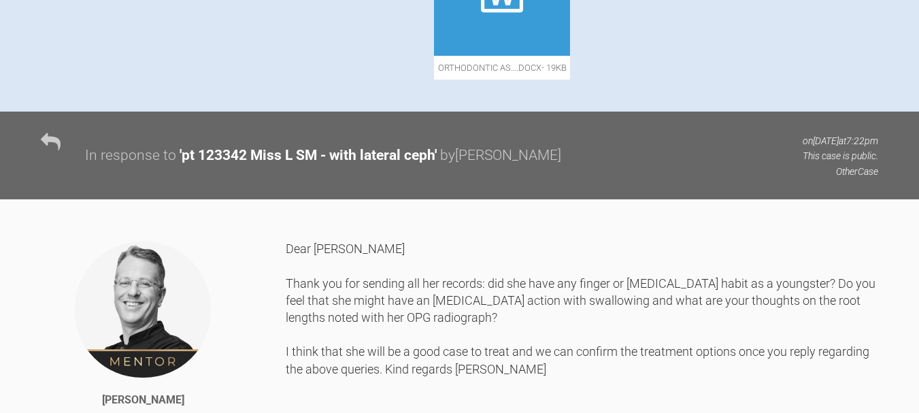
scroll to position [0, 0]
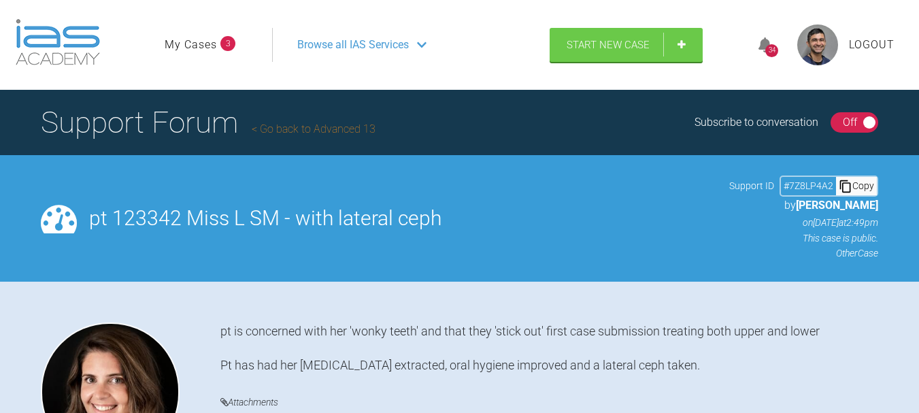
click at [258, 131] on link "Go back to Advanced 13" at bounding box center [314, 128] width 124 height 13
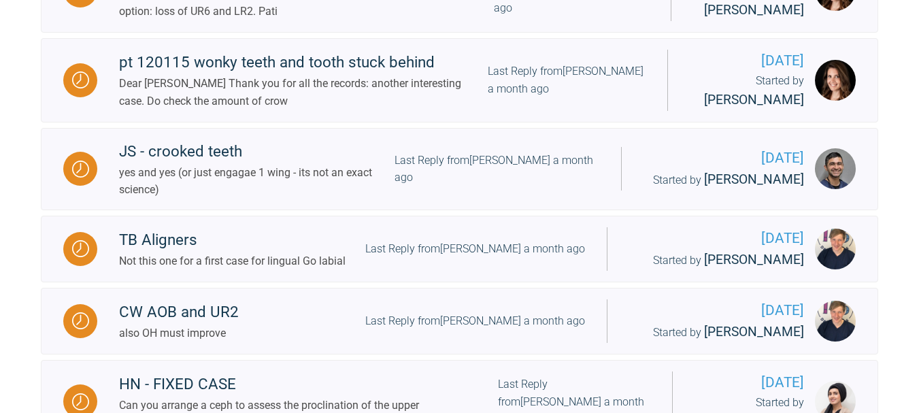
scroll to position [1620, 0]
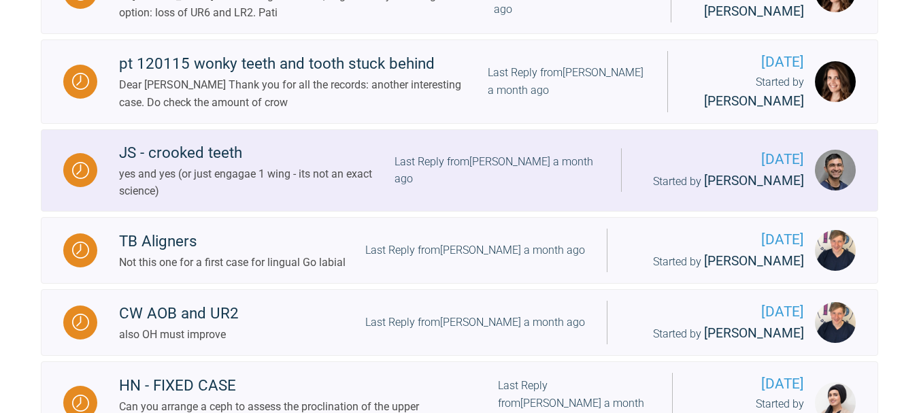
click at [269, 196] on div "yes and yes (or just engagae 1 wing - its not an exact science)" at bounding box center [256, 182] width 275 height 35
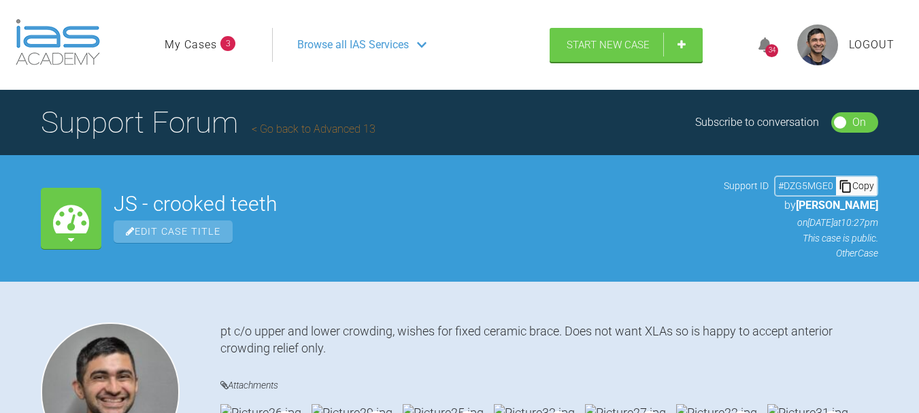
click at [279, 129] on link "Go back to Advanced 13" at bounding box center [314, 128] width 124 height 13
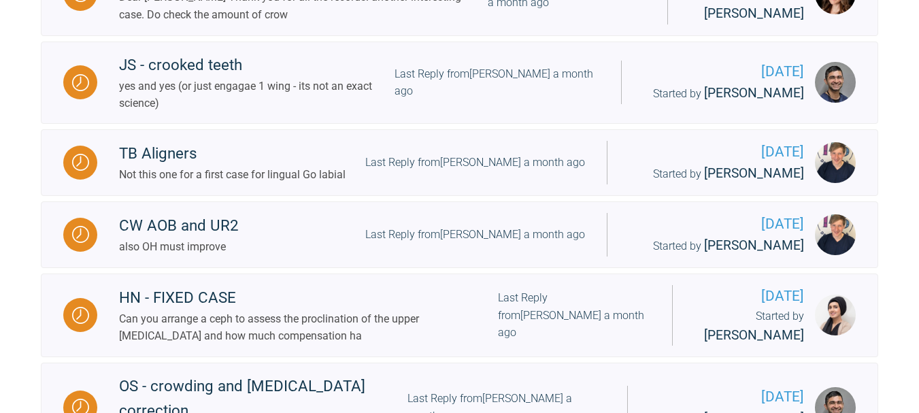
scroll to position [1935, 0]
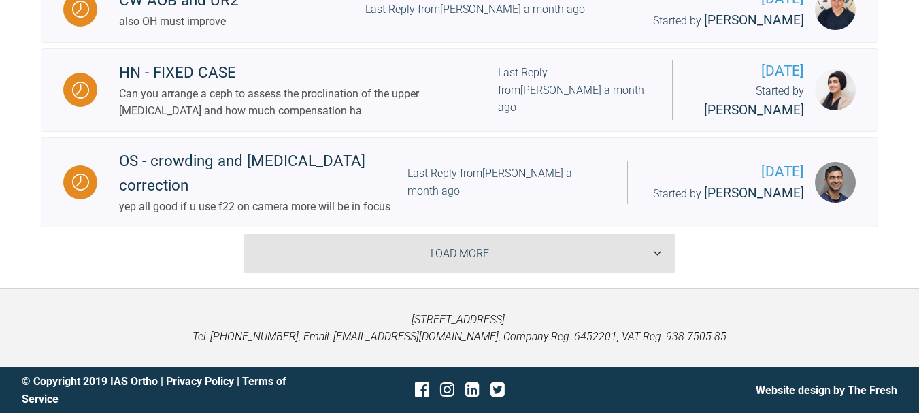
click at [334, 256] on div "Load More" at bounding box center [459, 253] width 432 height 39
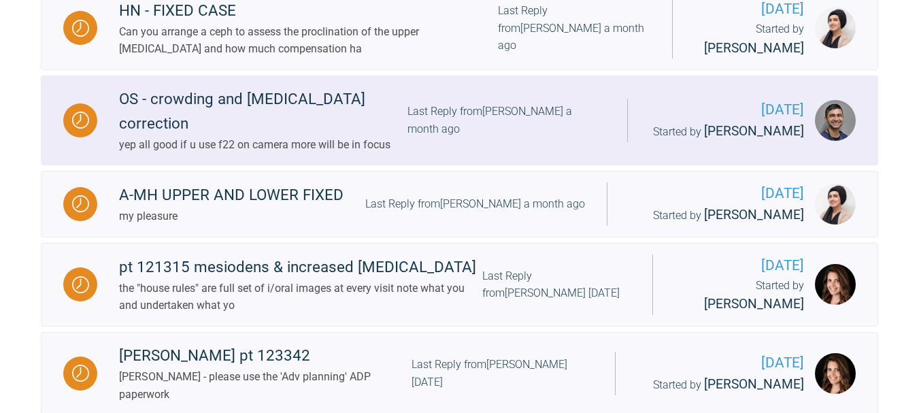
scroll to position [1992, 0]
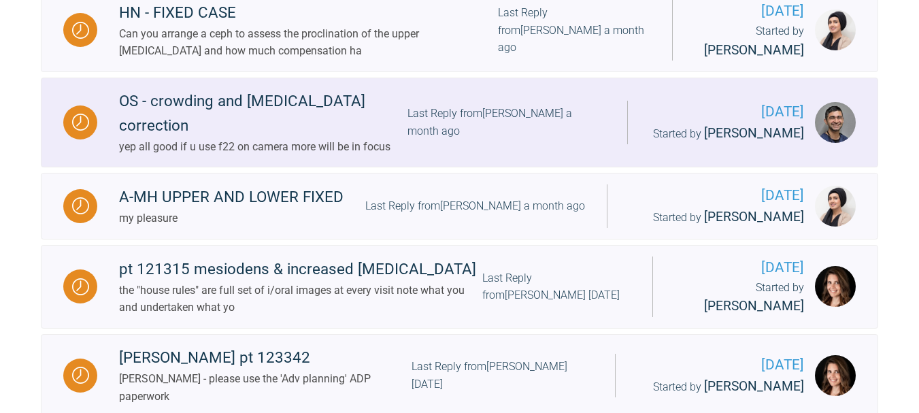
click at [303, 141] on div "yep all good if u use f22 on camera more will be in focus" at bounding box center [263, 147] width 288 height 18
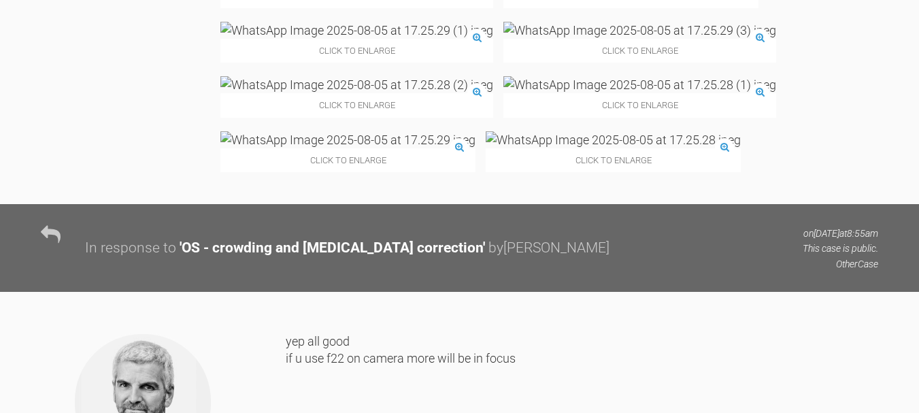
scroll to position [6884, 0]
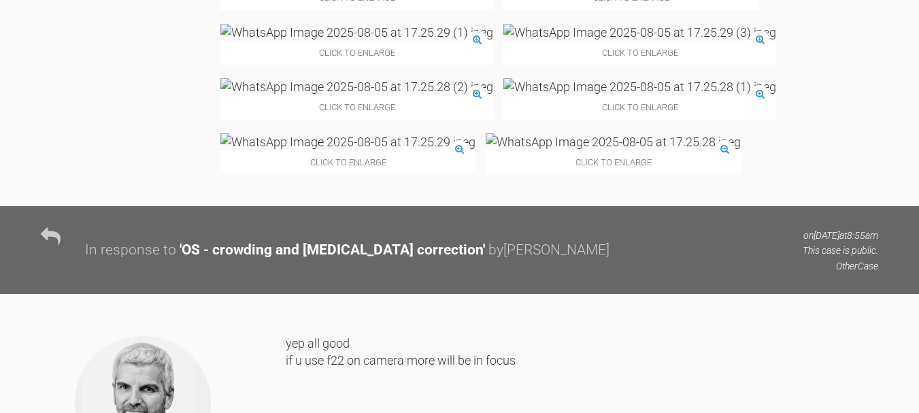
click at [493, 41] on img at bounding box center [356, 32] width 273 height 17
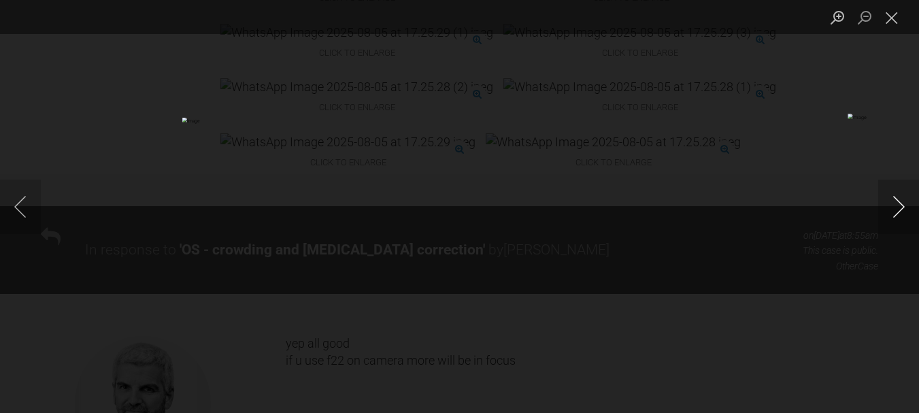
click at [894, 207] on button "Next image" at bounding box center [898, 207] width 41 height 54
click at [750, 209] on div "Lightbox" at bounding box center [459, 206] width 919 height 413
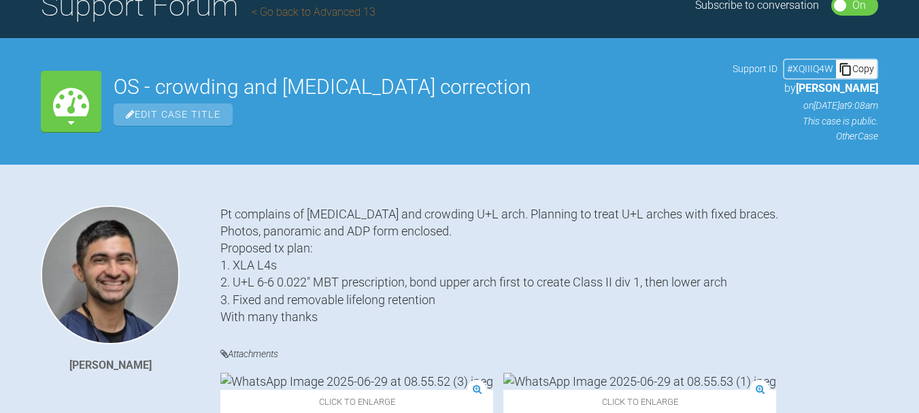
scroll to position [0, 0]
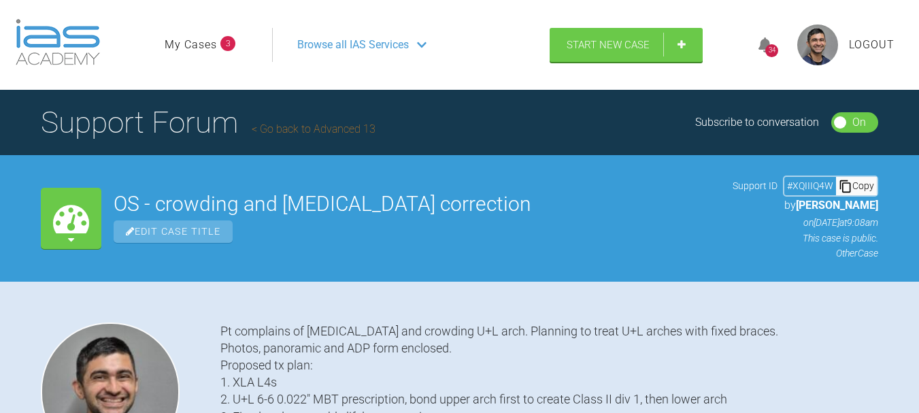
drag, startPoint x: 297, startPoint y: 128, endPoint x: 278, endPoint y: 121, distance: 20.2
click at [278, 121] on h1 "Support Forum Go back to Advanced 13" at bounding box center [208, 123] width 335 height 48
click at [275, 123] on link "Go back to Advanced 13" at bounding box center [314, 128] width 124 height 13
